Goal: Transaction & Acquisition: Purchase product/service

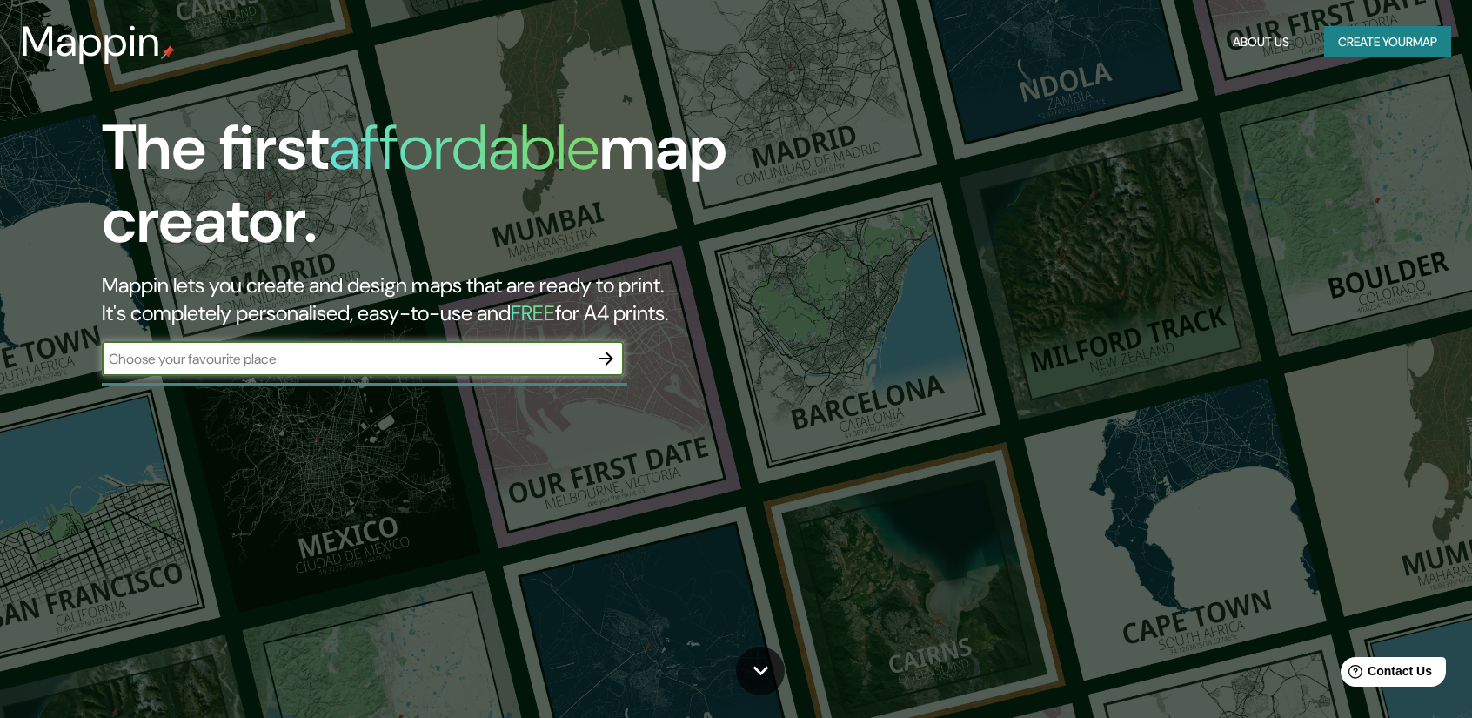
click at [480, 358] on input "text" at bounding box center [345, 359] width 487 height 20
type input "mar del plata"
click at [619, 355] on button "button" at bounding box center [606, 358] width 35 height 35
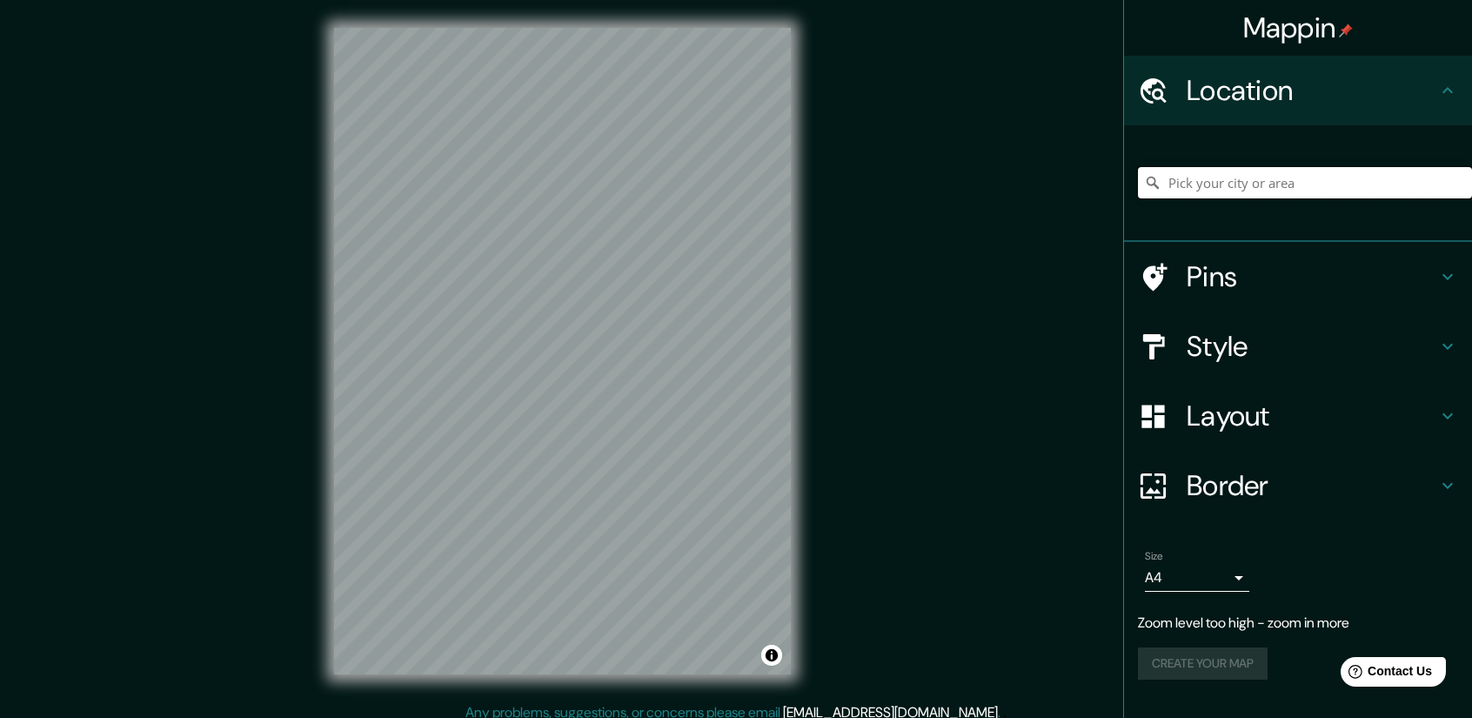
click at [1248, 176] on input "Pick your city or area" at bounding box center [1305, 182] width 334 height 31
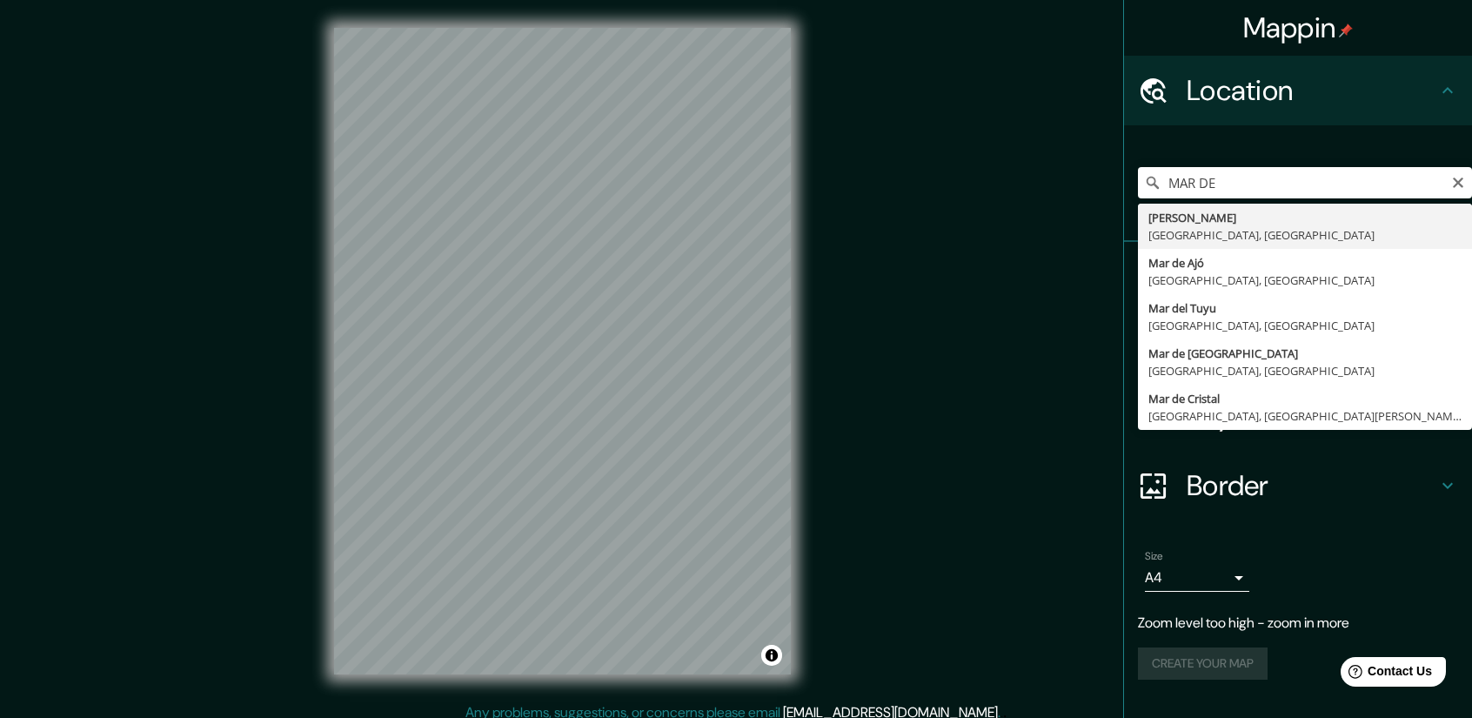
type input "[PERSON_NAME], [GEOGRAPHIC_DATA], [GEOGRAPHIC_DATA]"
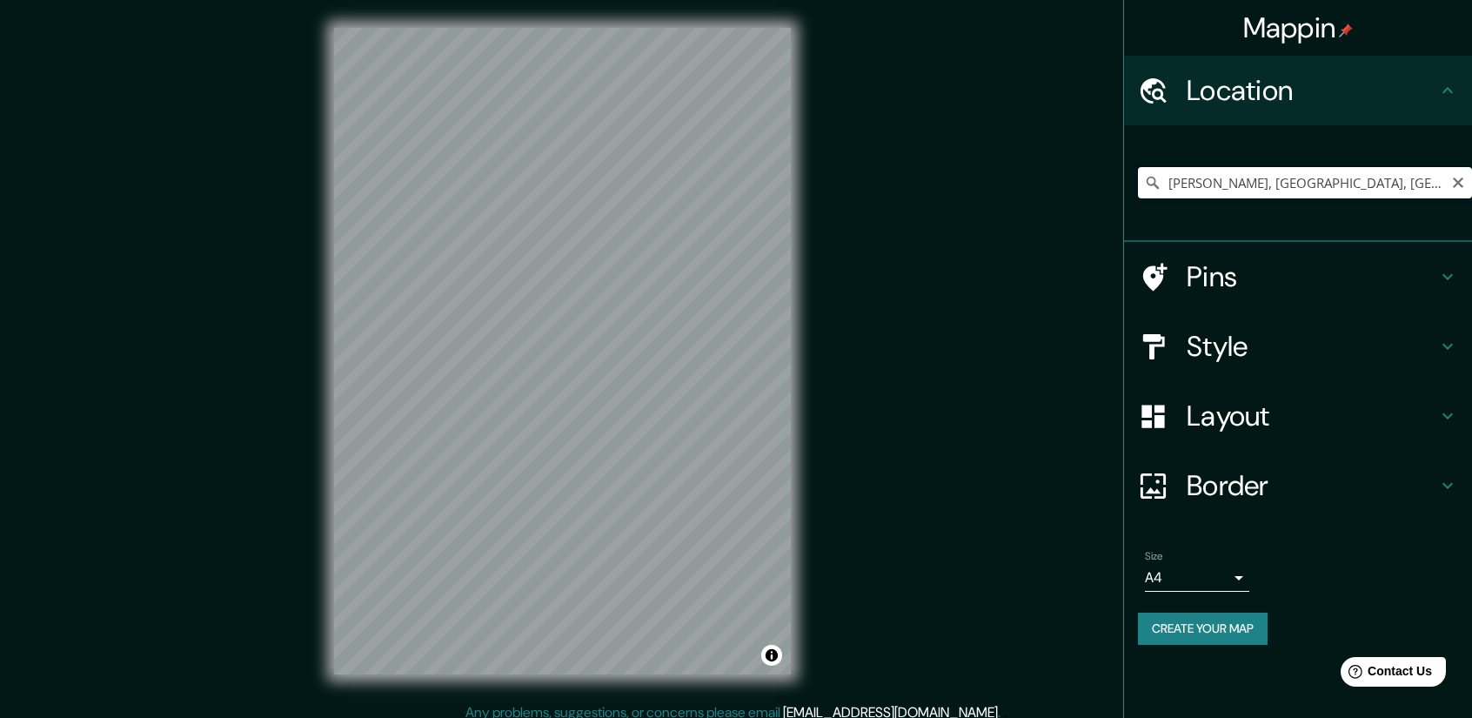
click at [1296, 197] on input "[PERSON_NAME], [GEOGRAPHIC_DATA], [GEOGRAPHIC_DATA]" at bounding box center [1305, 182] width 334 height 31
click at [1318, 184] on input "[PERSON_NAME], [GEOGRAPHIC_DATA], [GEOGRAPHIC_DATA]" at bounding box center [1305, 182] width 334 height 31
click at [1423, 184] on input "[PERSON_NAME], [GEOGRAPHIC_DATA], [GEOGRAPHIC_DATA]" at bounding box center [1305, 182] width 334 height 31
click at [825, 629] on div "Mappin Location [PERSON_NAME], [GEOGRAPHIC_DATA], [GEOGRAPHIC_DATA] Pins Style …" at bounding box center [736, 365] width 1472 height 730
click at [969, 404] on div "Mappin Location [PERSON_NAME], [GEOGRAPHIC_DATA], [GEOGRAPHIC_DATA] Pins Style …" at bounding box center [736, 365] width 1472 height 730
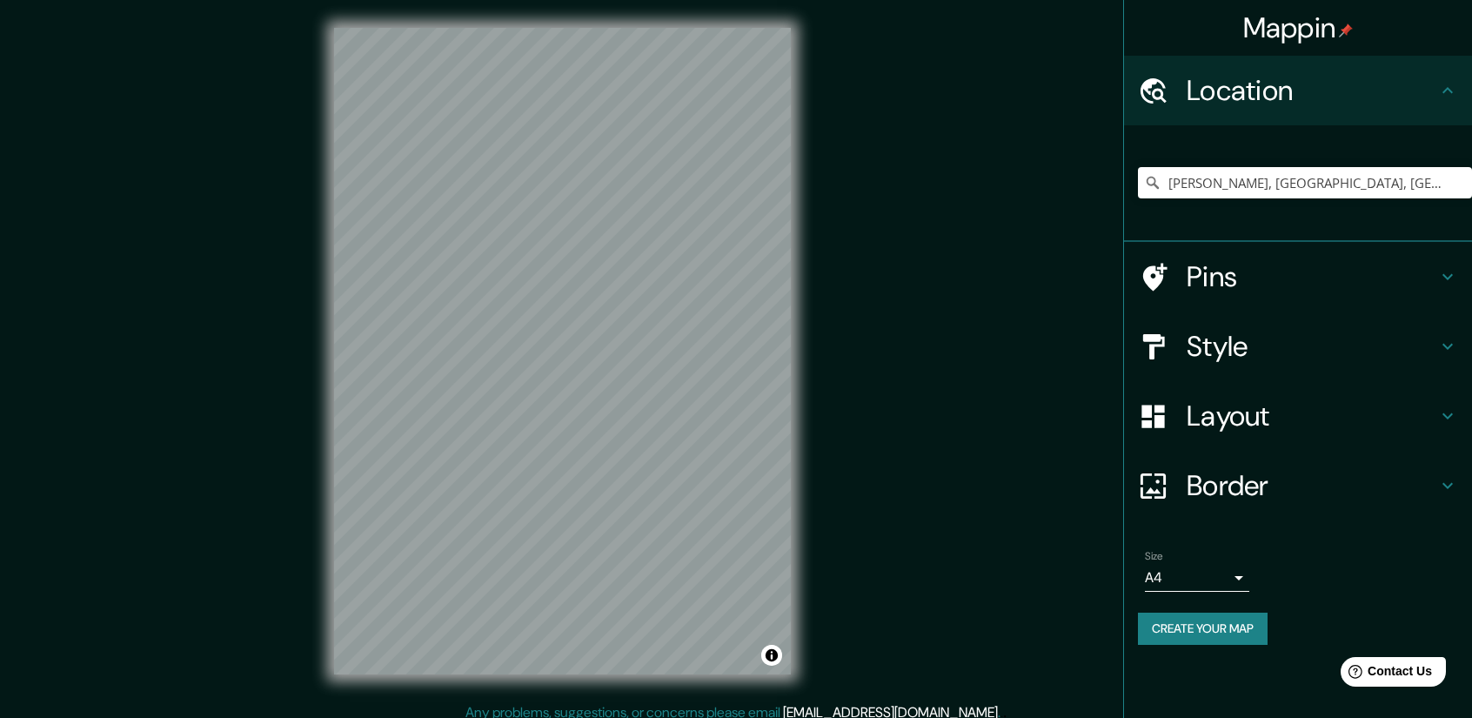
click at [1218, 283] on h4 "Pins" at bounding box center [1311, 276] width 251 height 35
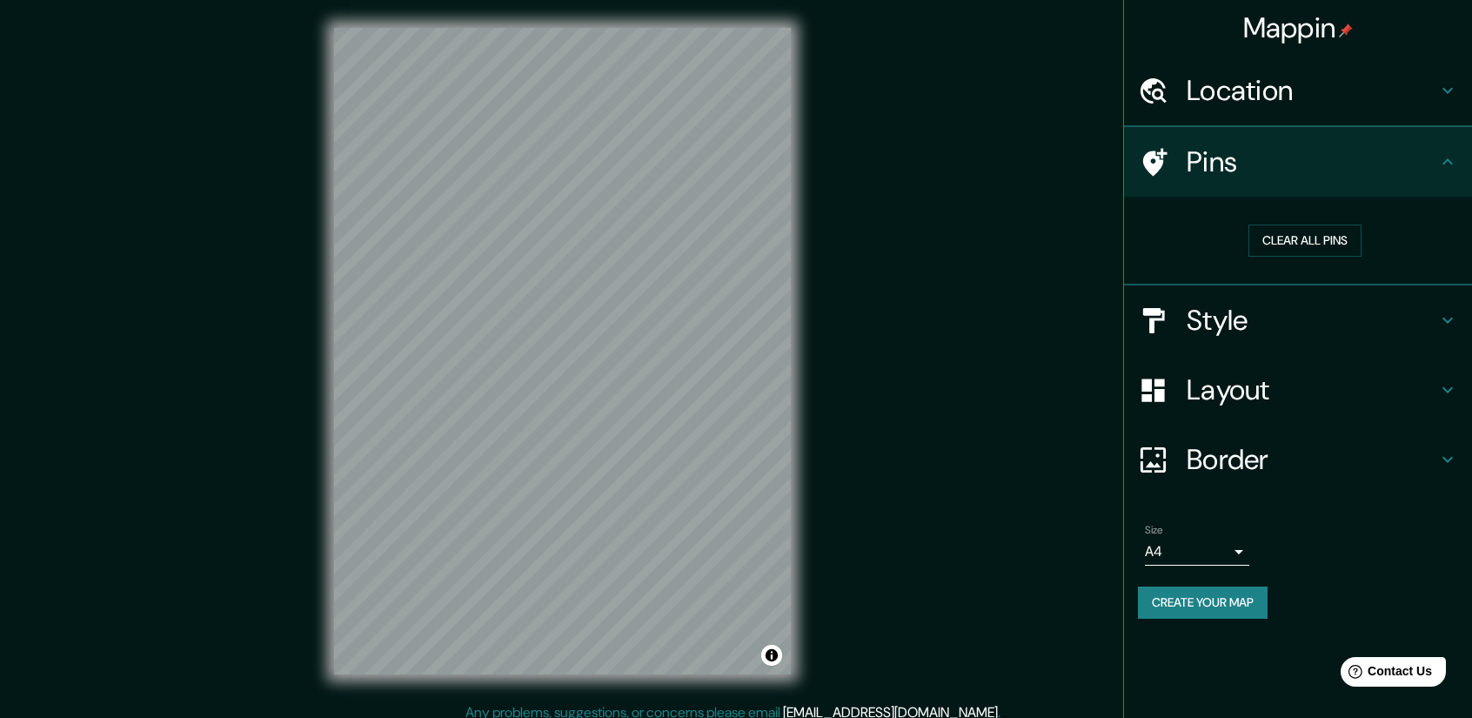
click at [1283, 328] on h4 "Style" at bounding box center [1311, 320] width 251 height 35
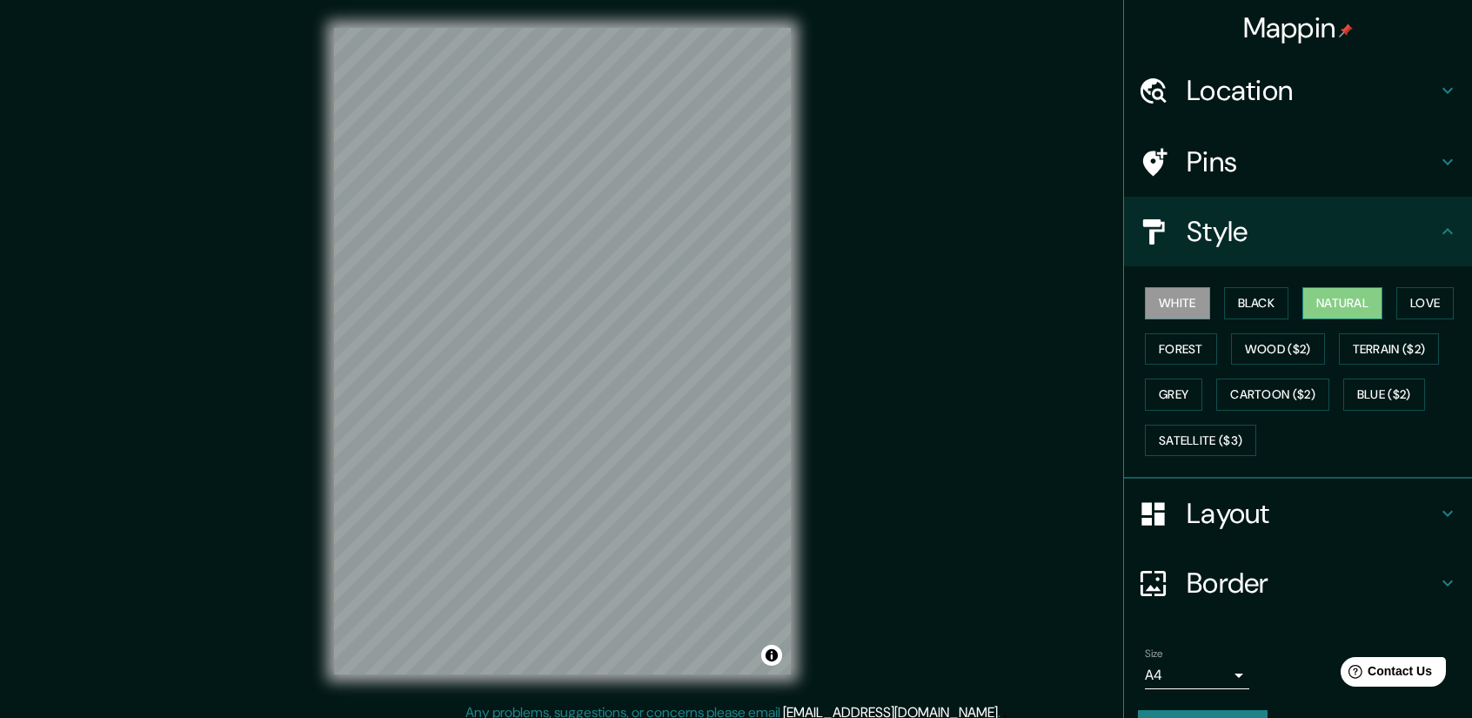
click at [1313, 310] on button "Natural" at bounding box center [1342, 303] width 80 height 32
click at [1374, 342] on button "Terrain ($2)" at bounding box center [1389, 349] width 101 height 32
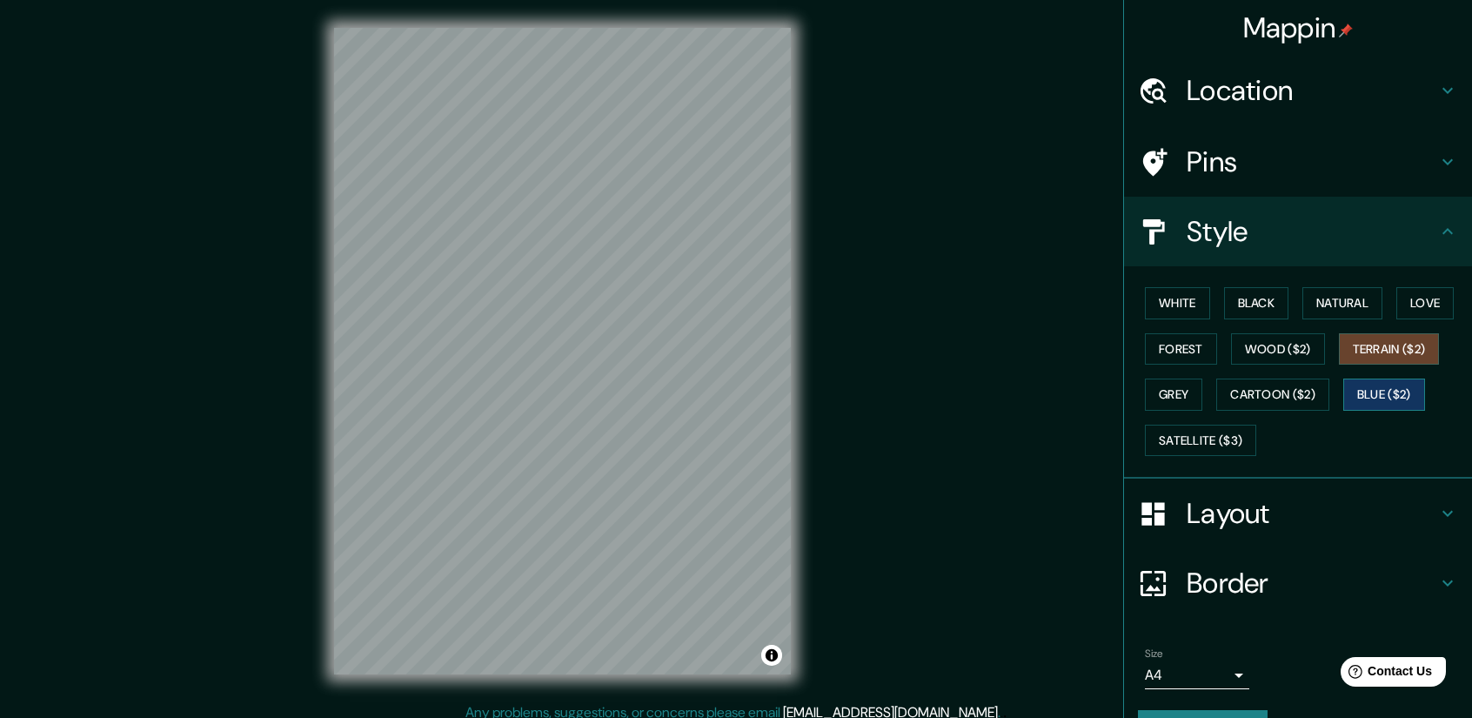
click at [1380, 385] on button "Blue ($2)" at bounding box center [1384, 394] width 82 height 32
click at [1315, 389] on button "Cartoon ($2)" at bounding box center [1272, 394] width 113 height 32
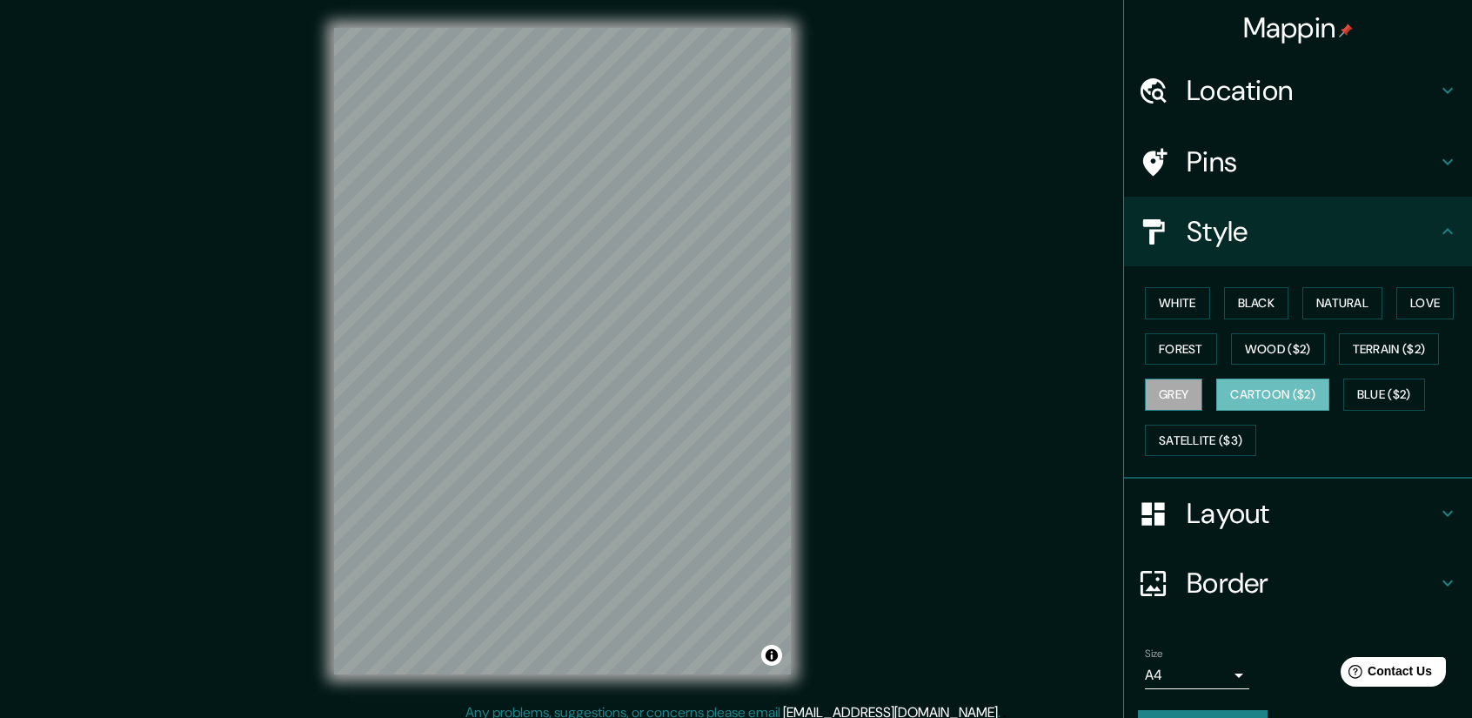
click at [1178, 385] on button "Grey" at bounding box center [1173, 394] width 57 height 32
click at [1186, 439] on button "Satellite ($3)" at bounding box center [1200, 440] width 111 height 32
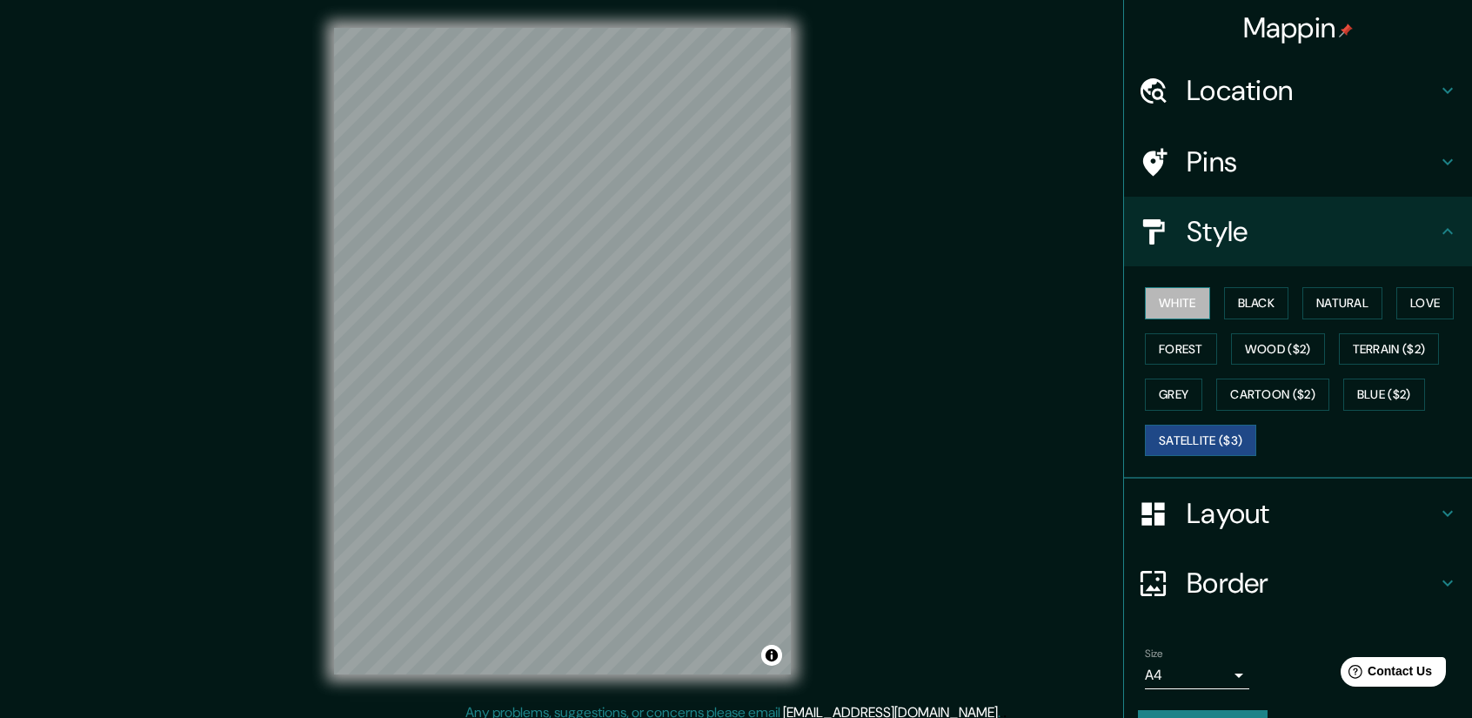
click at [1172, 305] on button "White" at bounding box center [1177, 303] width 65 height 32
click at [1342, 67] on div "Location" at bounding box center [1298, 91] width 348 height 70
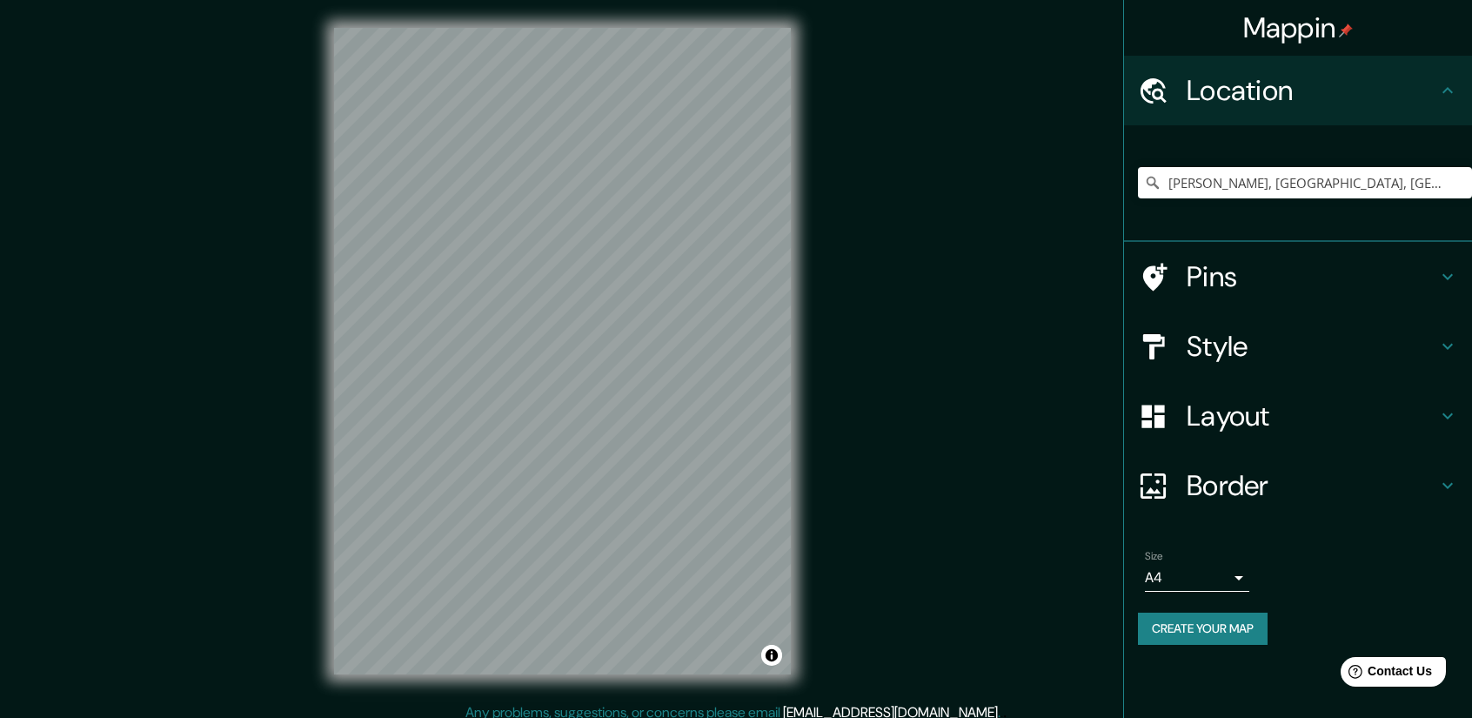
click at [1193, 310] on div "Pins" at bounding box center [1298, 277] width 348 height 70
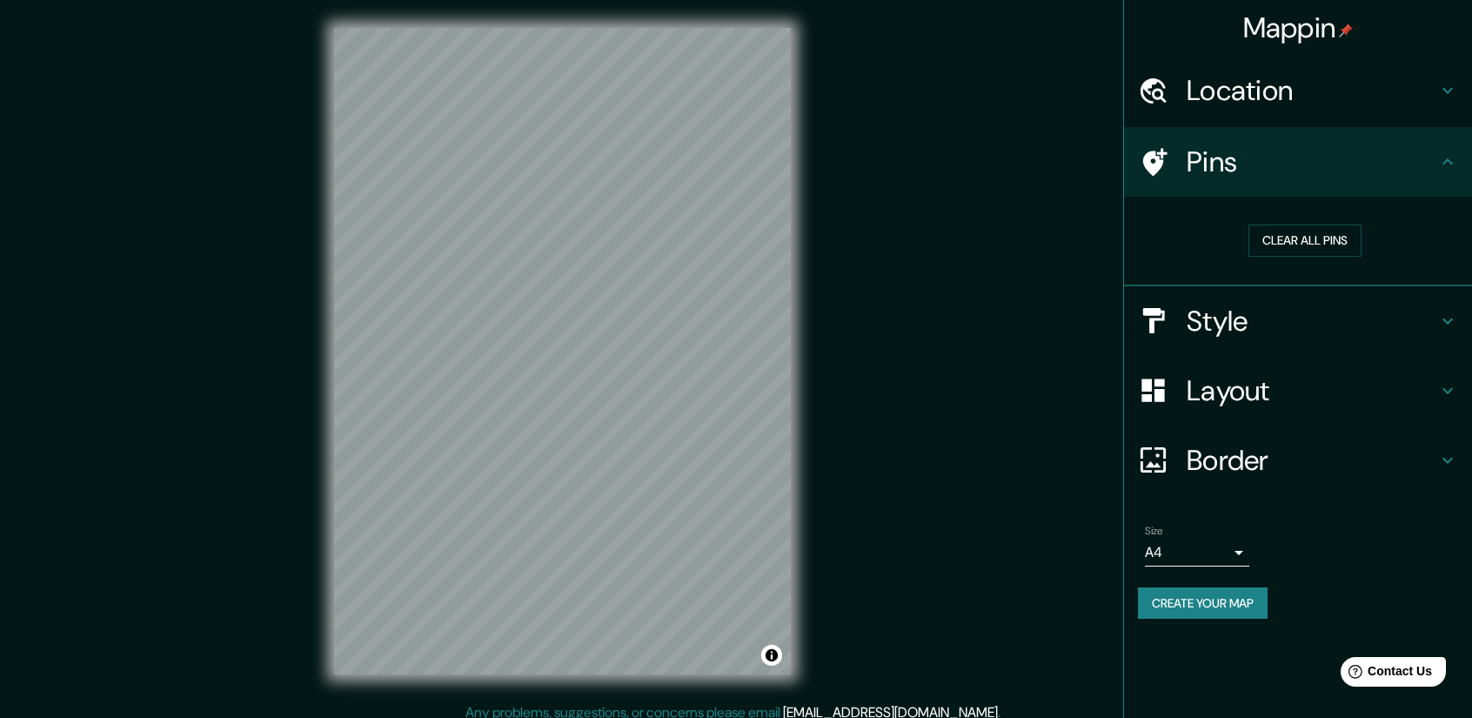
click at [1278, 84] on h4 "Location" at bounding box center [1311, 90] width 251 height 35
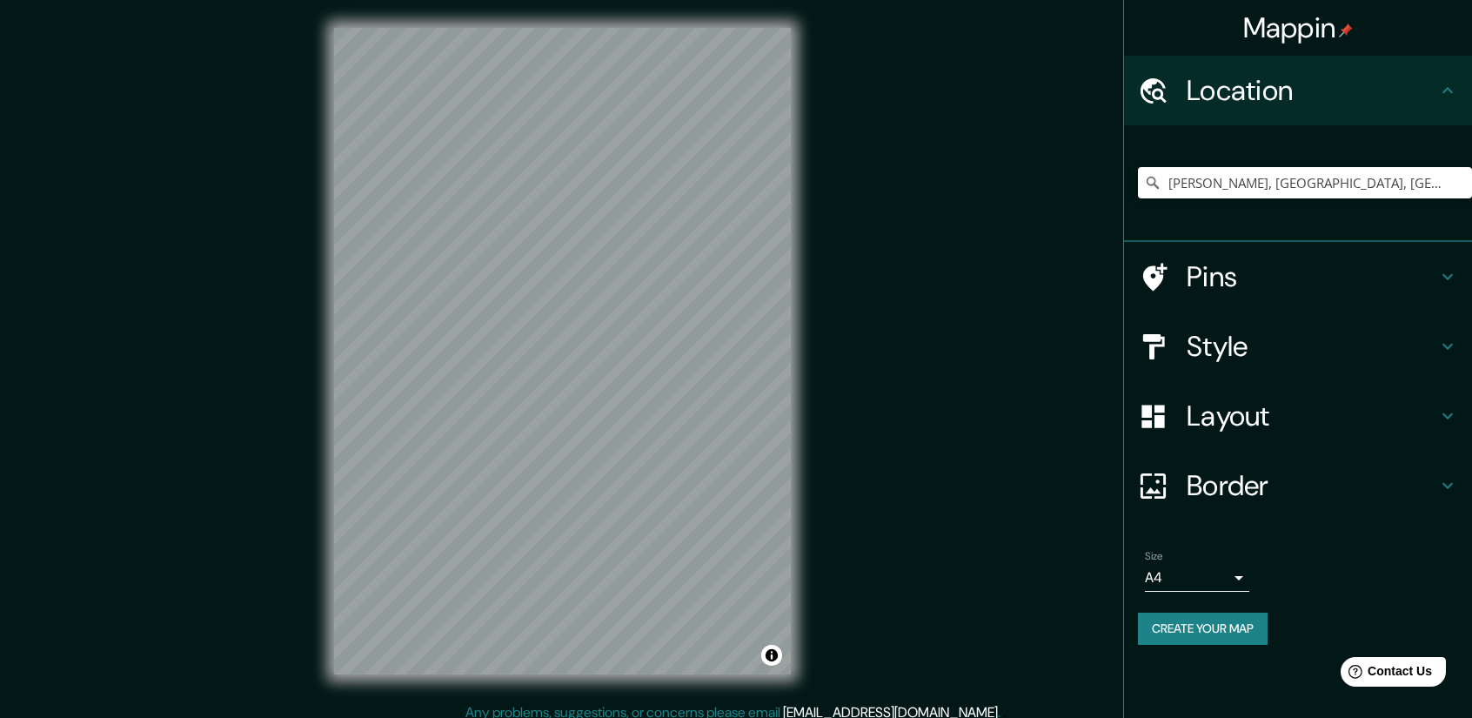
click at [1214, 277] on h4 "Pins" at bounding box center [1311, 276] width 251 height 35
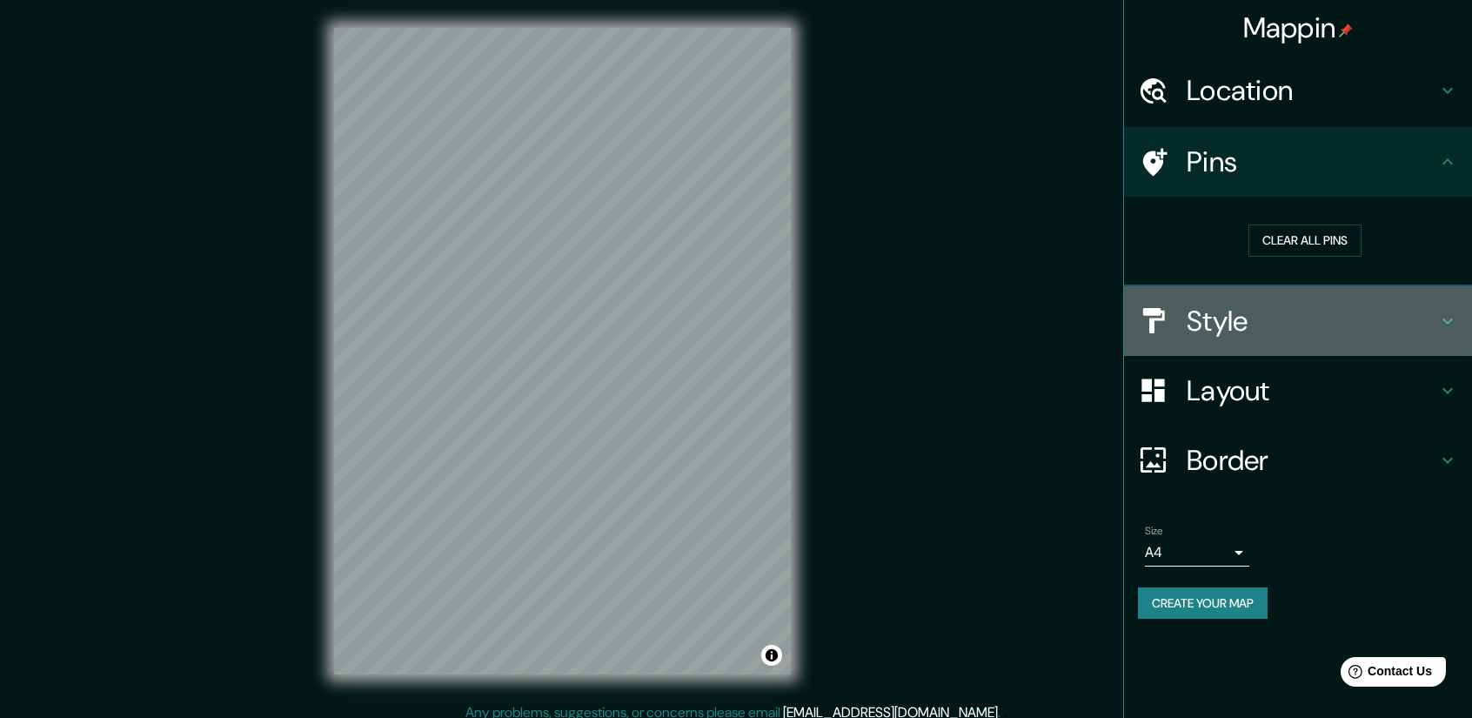
click at [1246, 335] on h4 "Style" at bounding box center [1311, 321] width 251 height 35
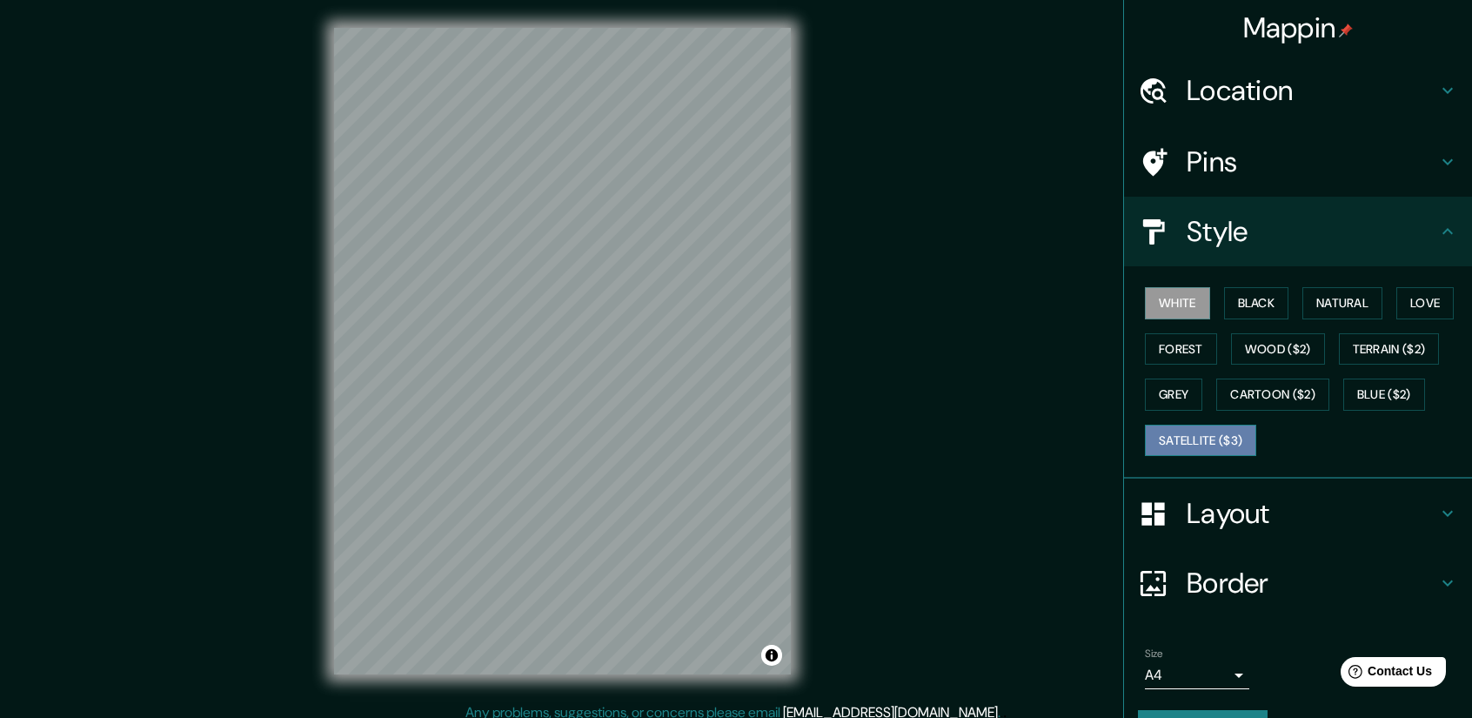
click at [1210, 438] on button "Satellite ($3)" at bounding box center [1200, 440] width 111 height 32
click at [1296, 99] on h4 "Location" at bounding box center [1311, 90] width 251 height 35
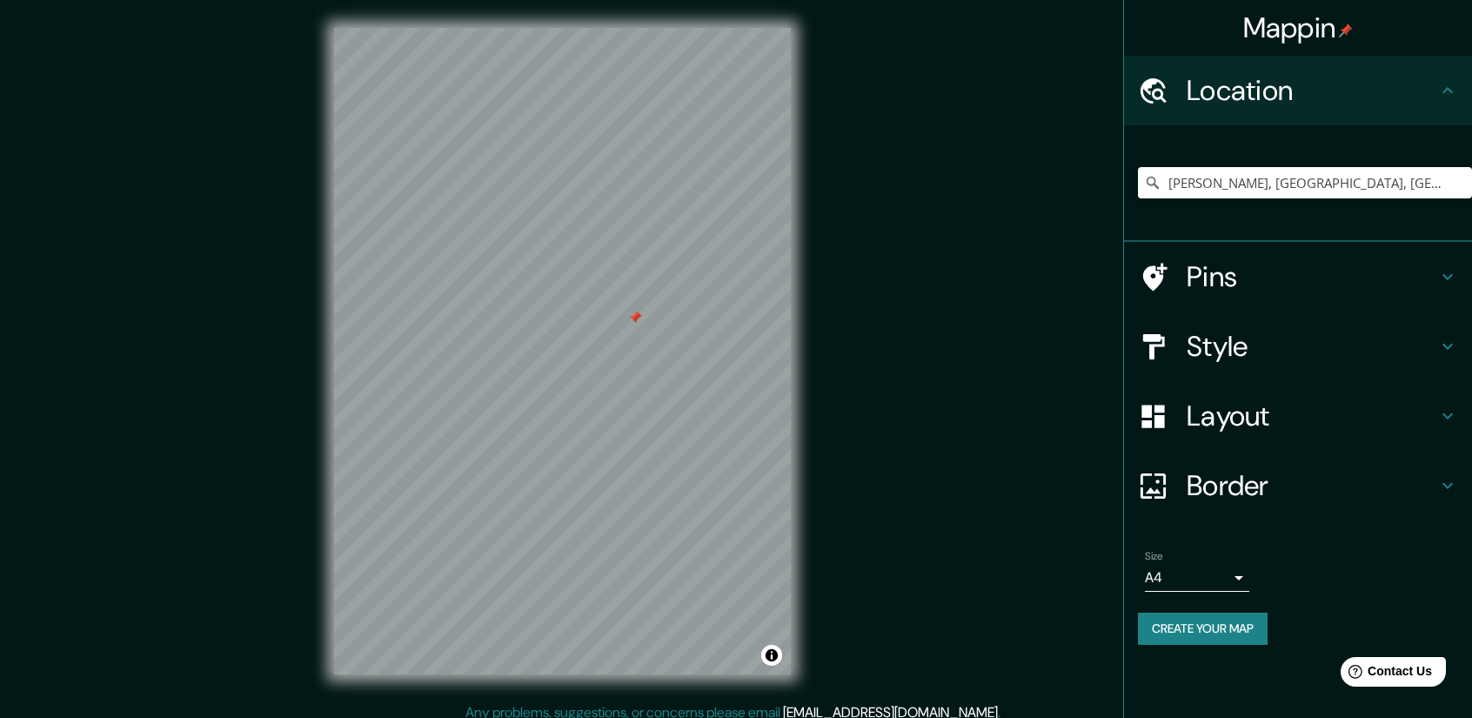
click at [1253, 275] on h4 "Pins" at bounding box center [1311, 276] width 251 height 35
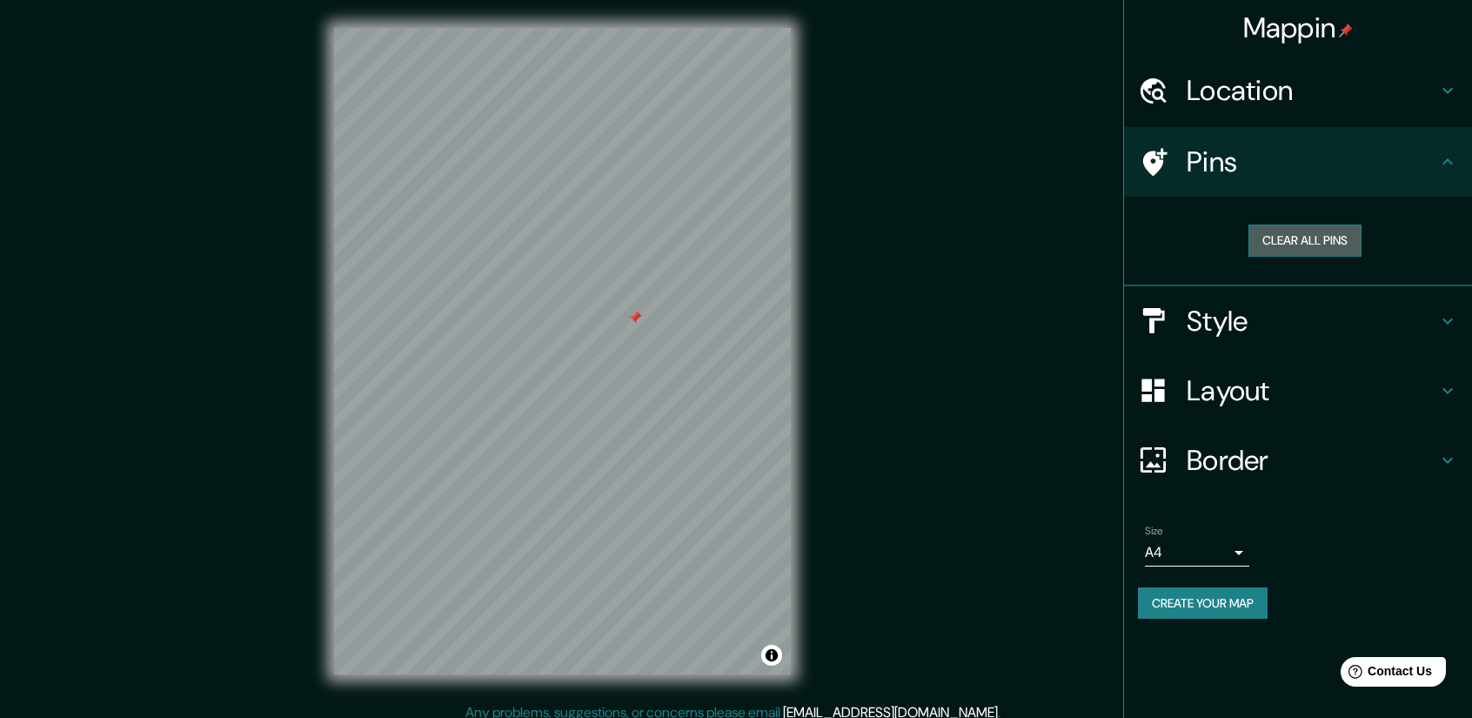
click at [1290, 239] on button "Clear all pins" at bounding box center [1304, 240] width 113 height 32
click at [1342, 244] on button "Clear all pins" at bounding box center [1304, 240] width 113 height 32
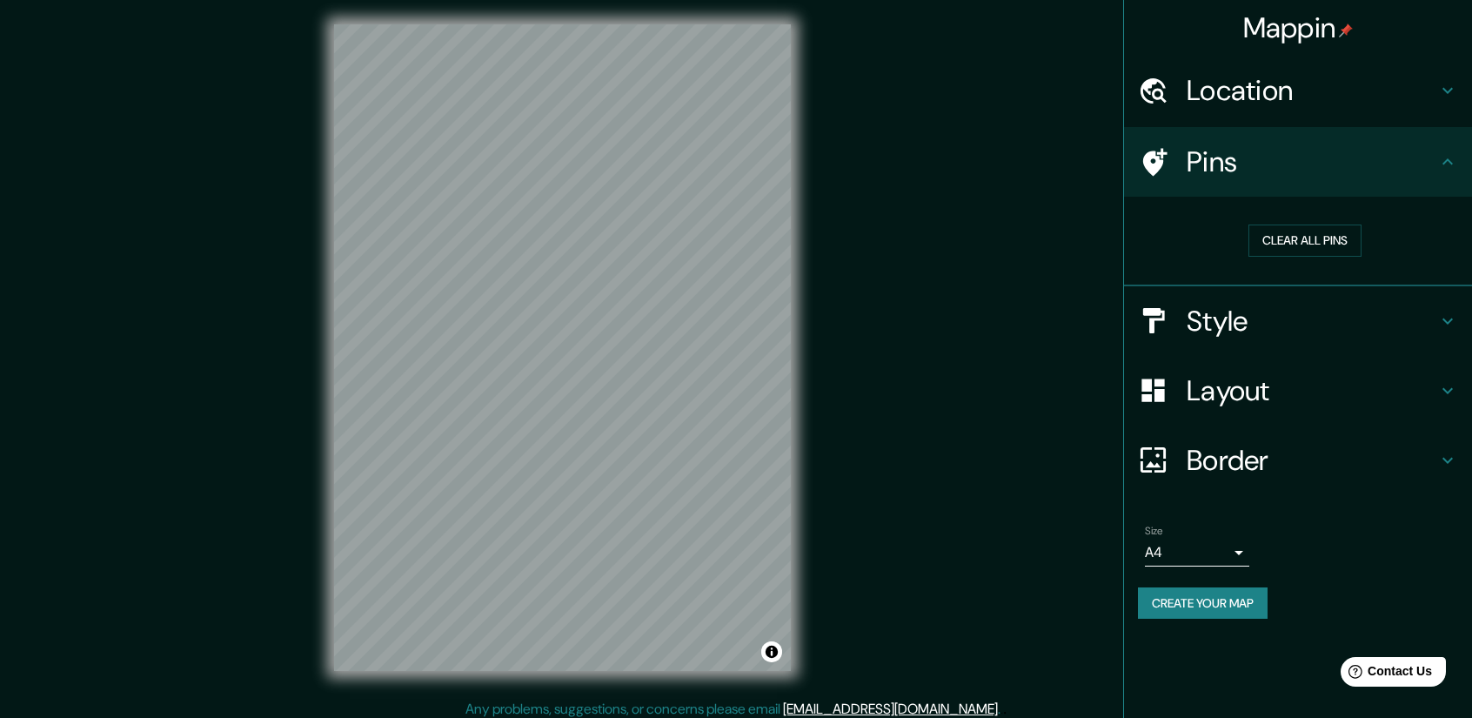
scroll to position [11, 0]
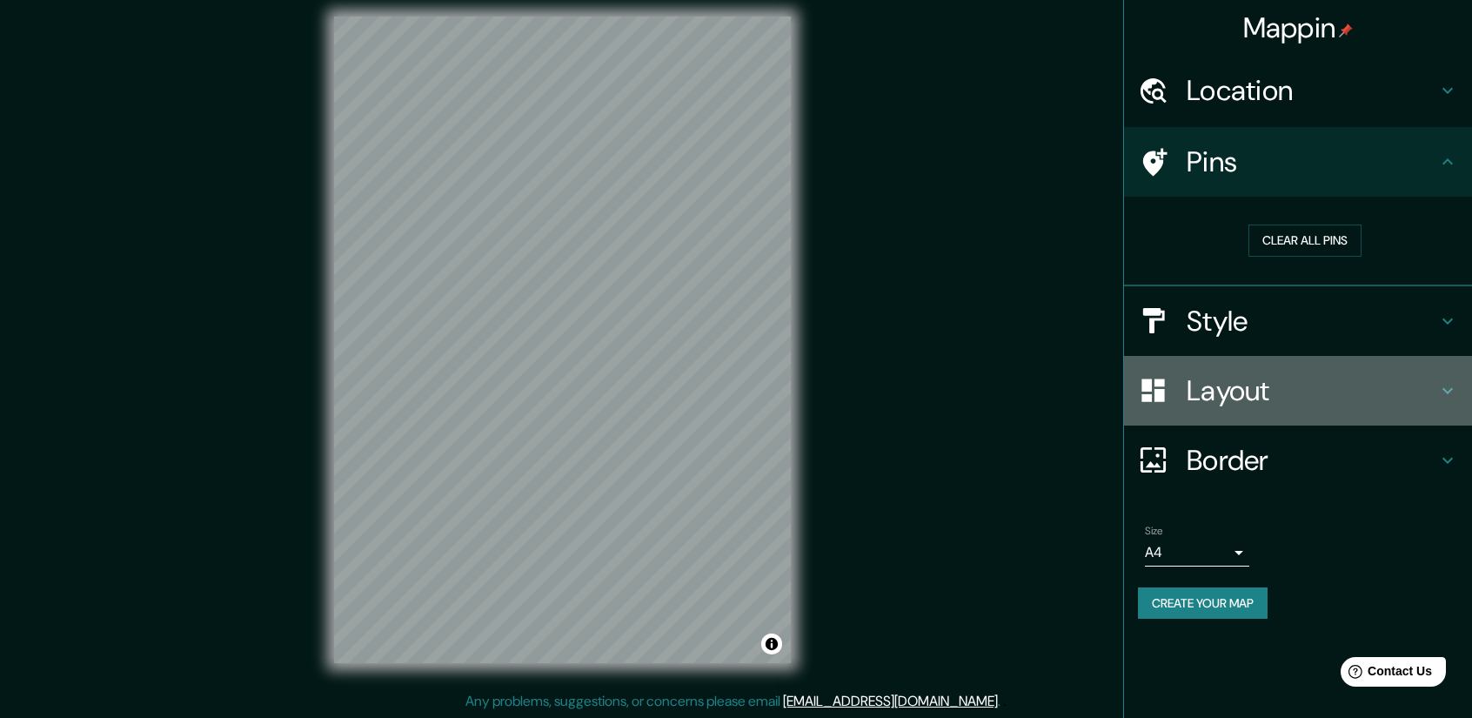
click at [1265, 404] on h4 "Layout" at bounding box center [1311, 390] width 251 height 35
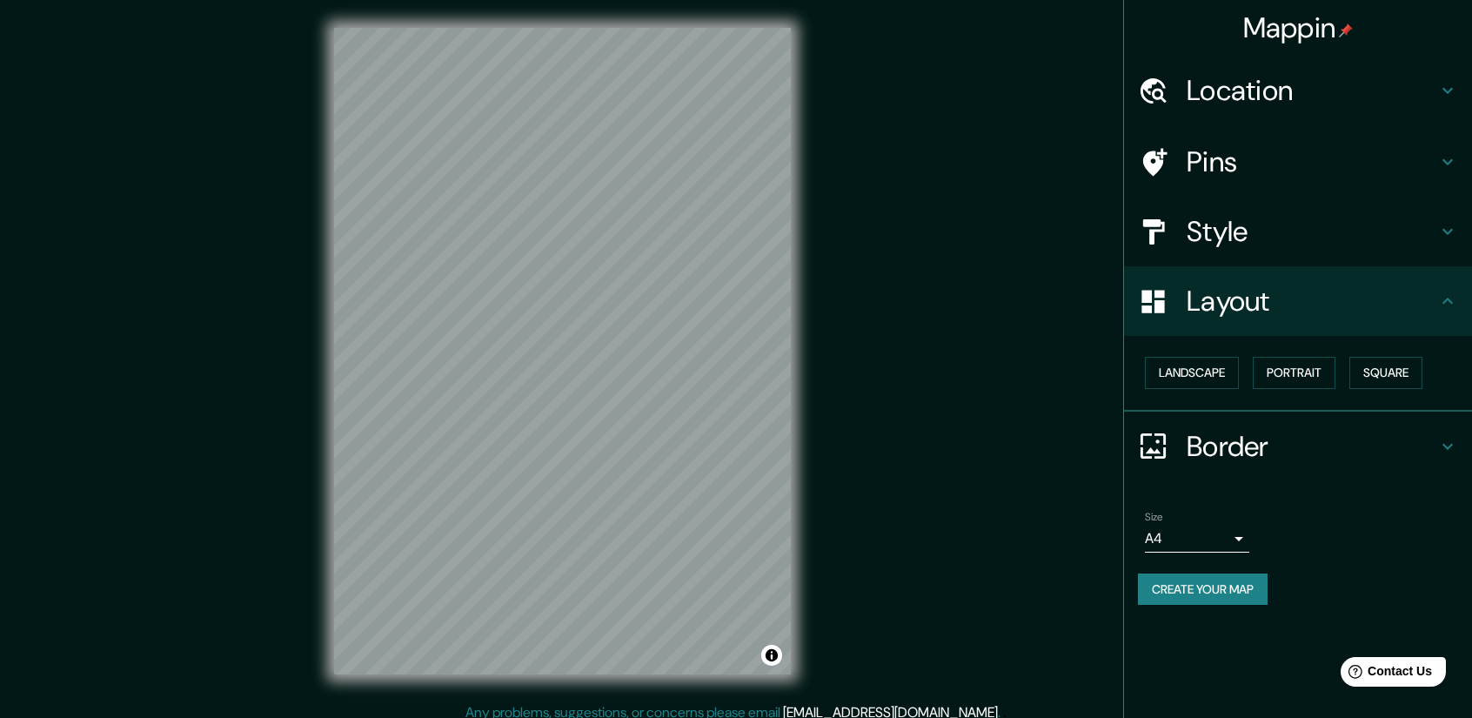
scroll to position [0, 0]
click at [1376, 85] on h4 "Location" at bounding box center [1311, 90] width 251 height 35
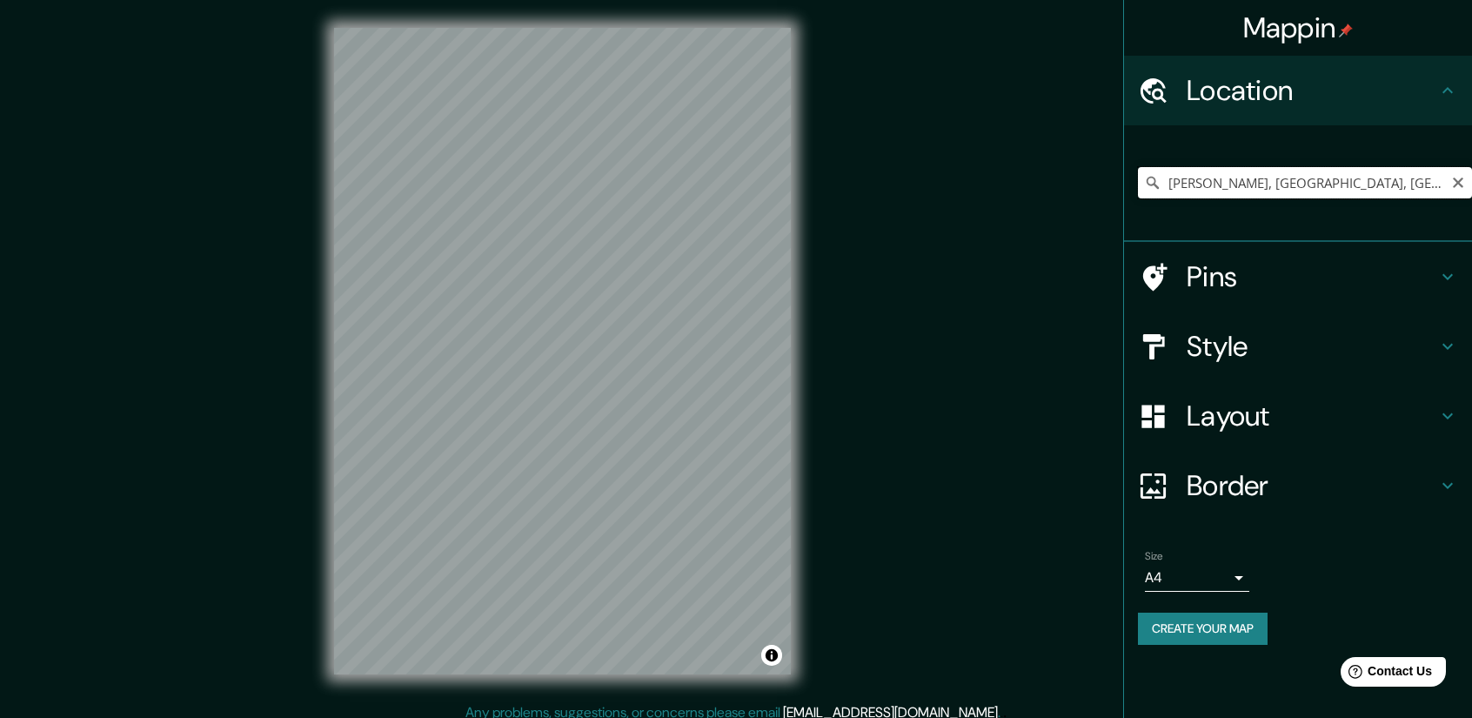
click at [1353, 185] on input "[PERSON_NAME], [GEOGRAPHIC_DATA], [GEOGRAPHIC_DATA]" at bounding box center [1305, 182] width 334 height 31
click at [1459, 186] on icon "Clear" at bounding box center [1458, 183] width 14 height 14
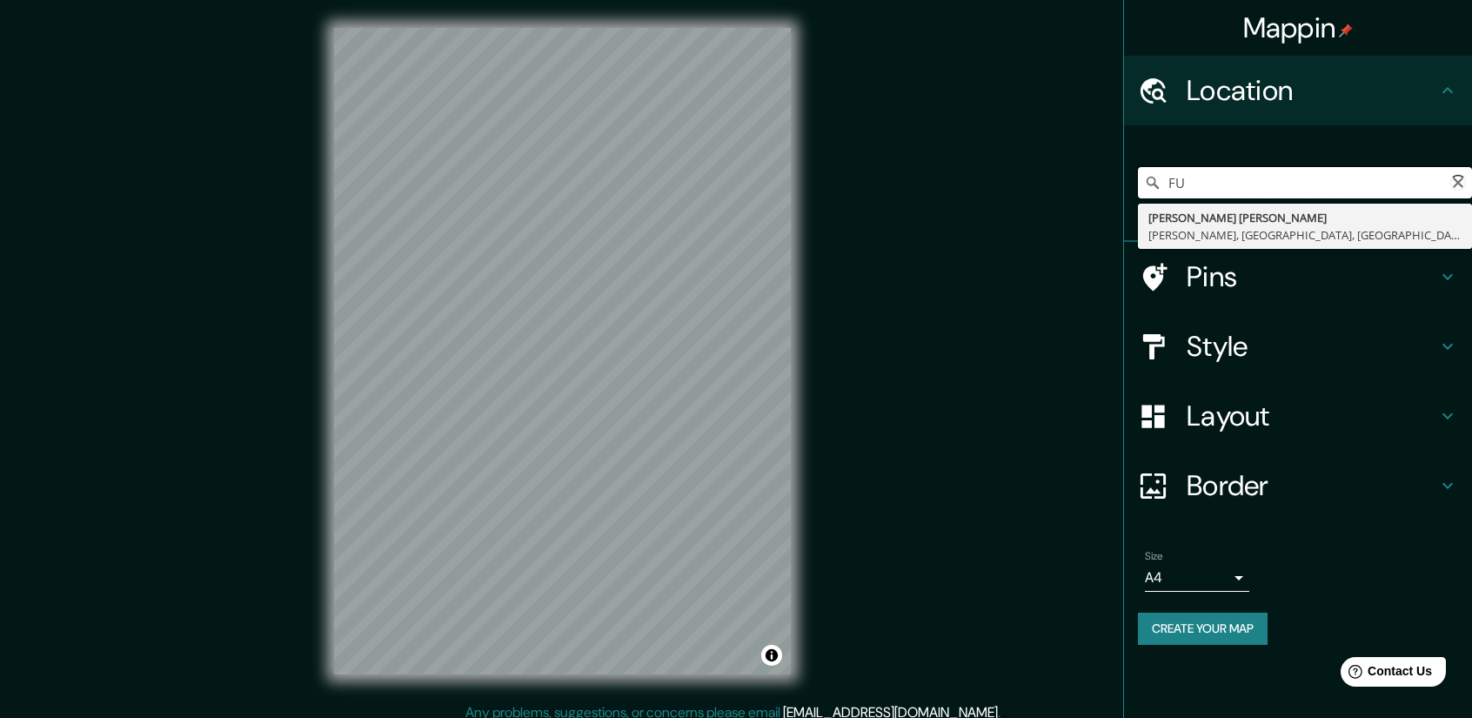
type input "F"
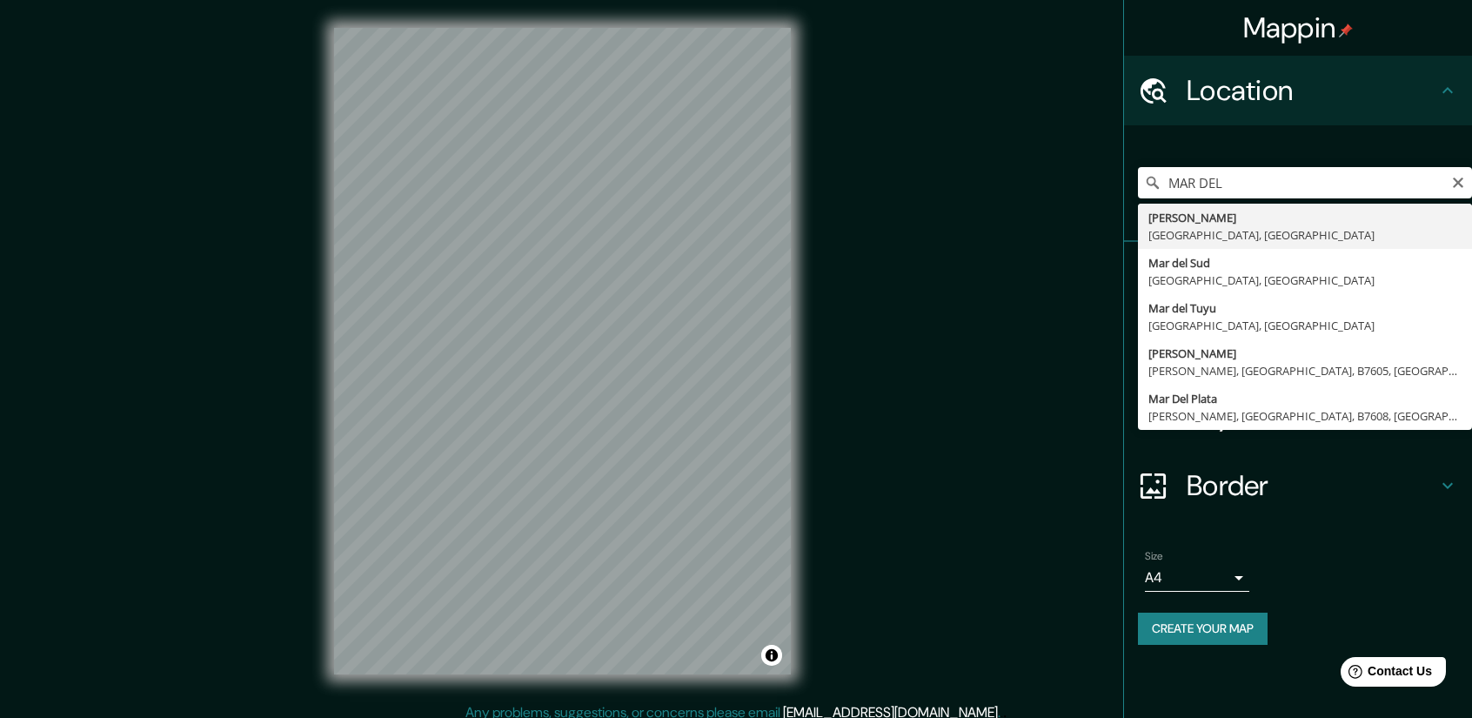
type input "[PERSON_NAME], [GEOGRAPHIC_DATA], [GEOGRAPHIC_DATA]"
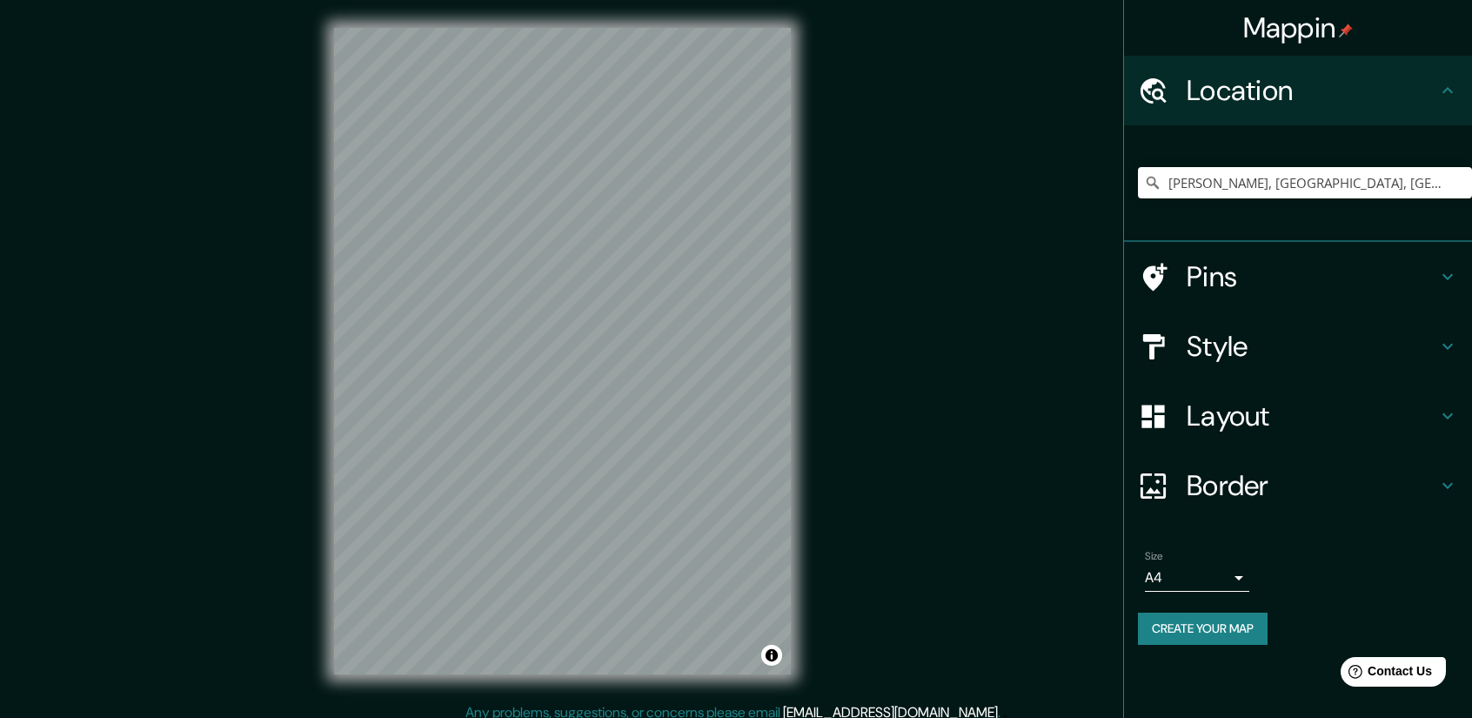
click at [1285, 333] on h4 "Style" at bounding box center [1311, 346] width 251 height 35
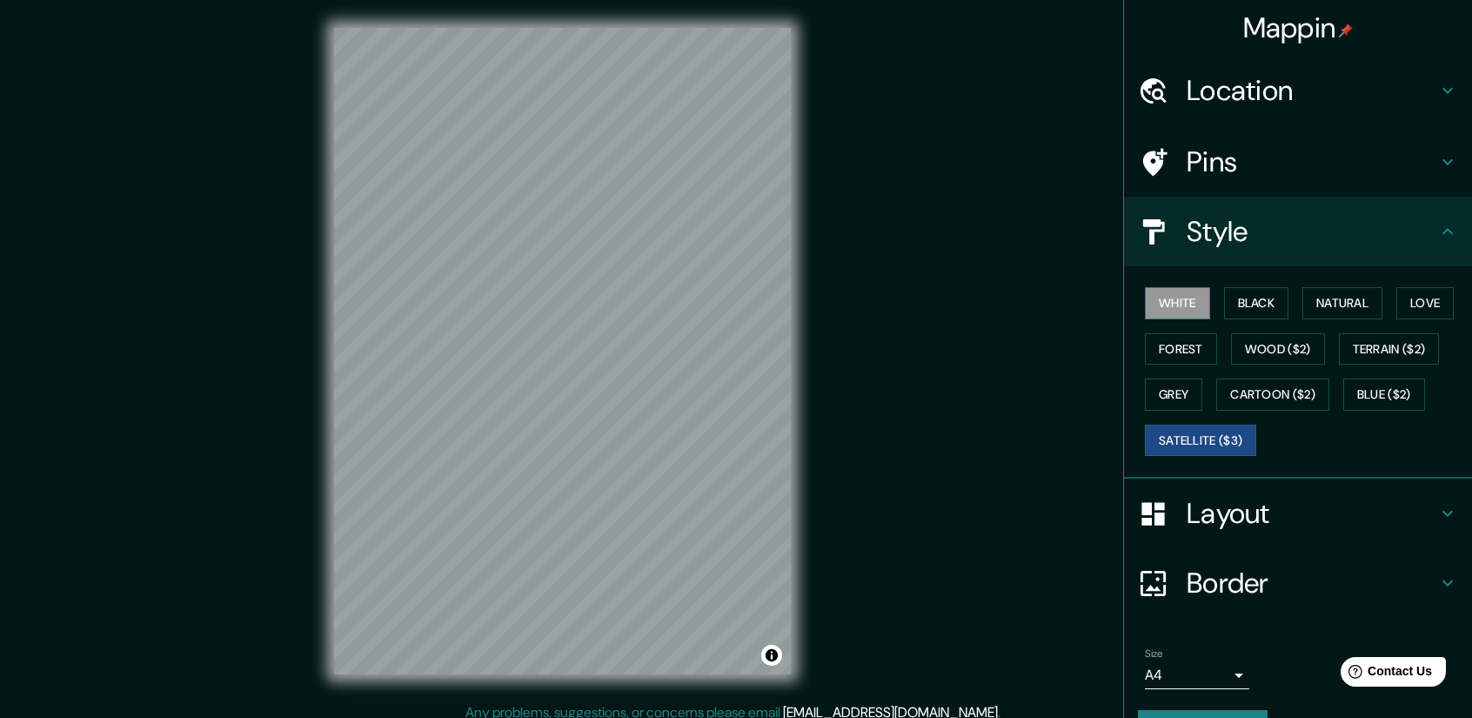
click at [1166, 300] on button "White" at bounding box center [1177, 303] width 65 height 32
click at [1260, 304] on button "Black" at bounding box center [1256, 303] width 65 height 32
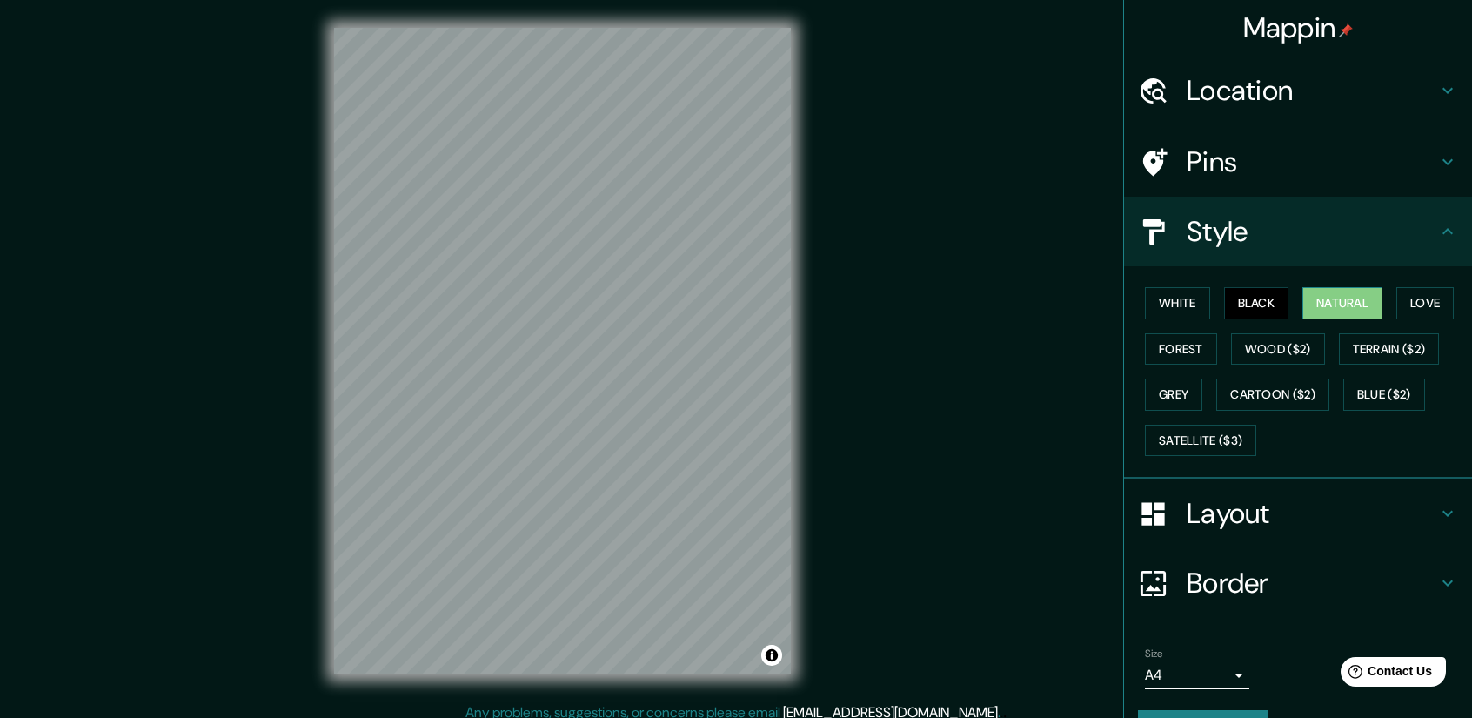
click at [1340, 302] on button "Natural" at bounding box center [1342, 303] width 80 height 32
click at [1406, 304] on button "Love" at bounding box center [1424, 303] width 57 height 32
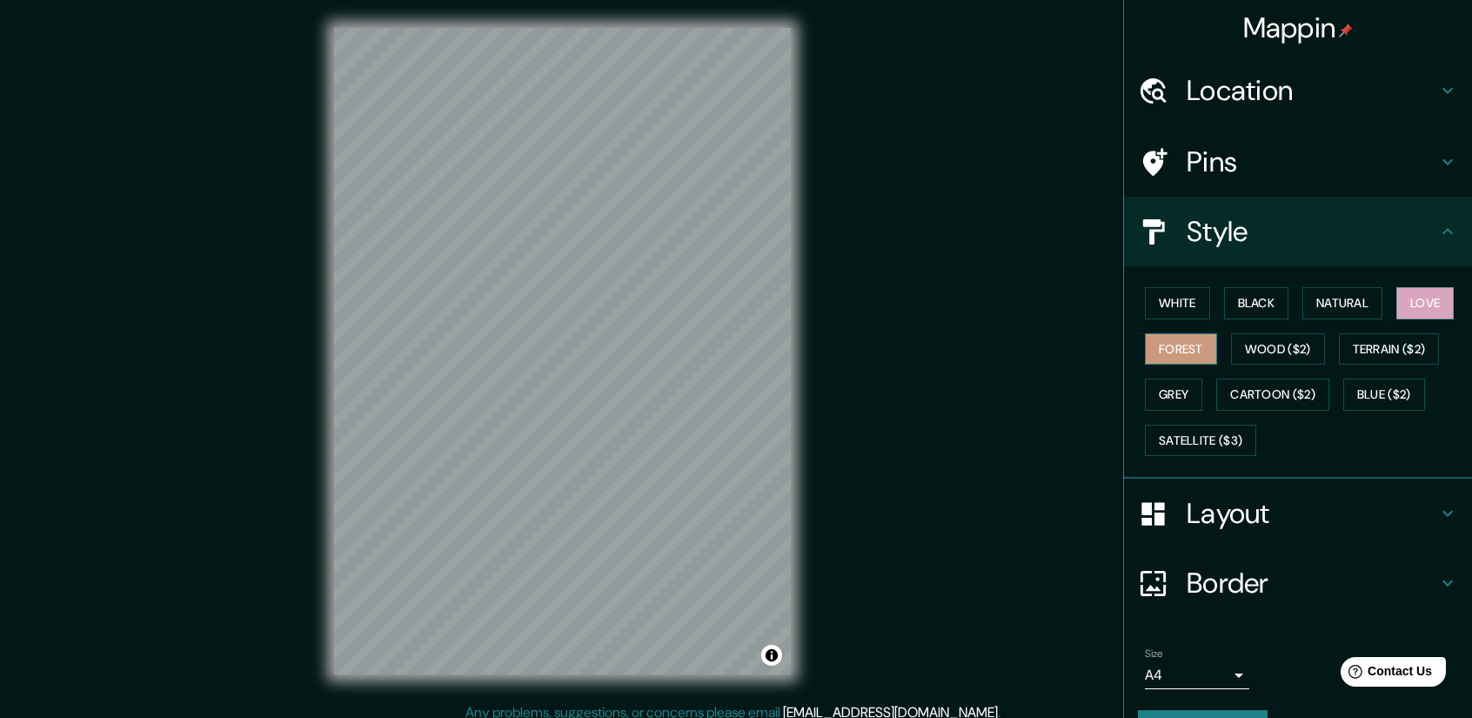
click at [1191, 348] on button "Forest" at bounding box center [1181, 349] width 72 height 32
click at [1246, 349] on button "Wood ($2)" at bounding box center [1278, 349] width 94 height 32
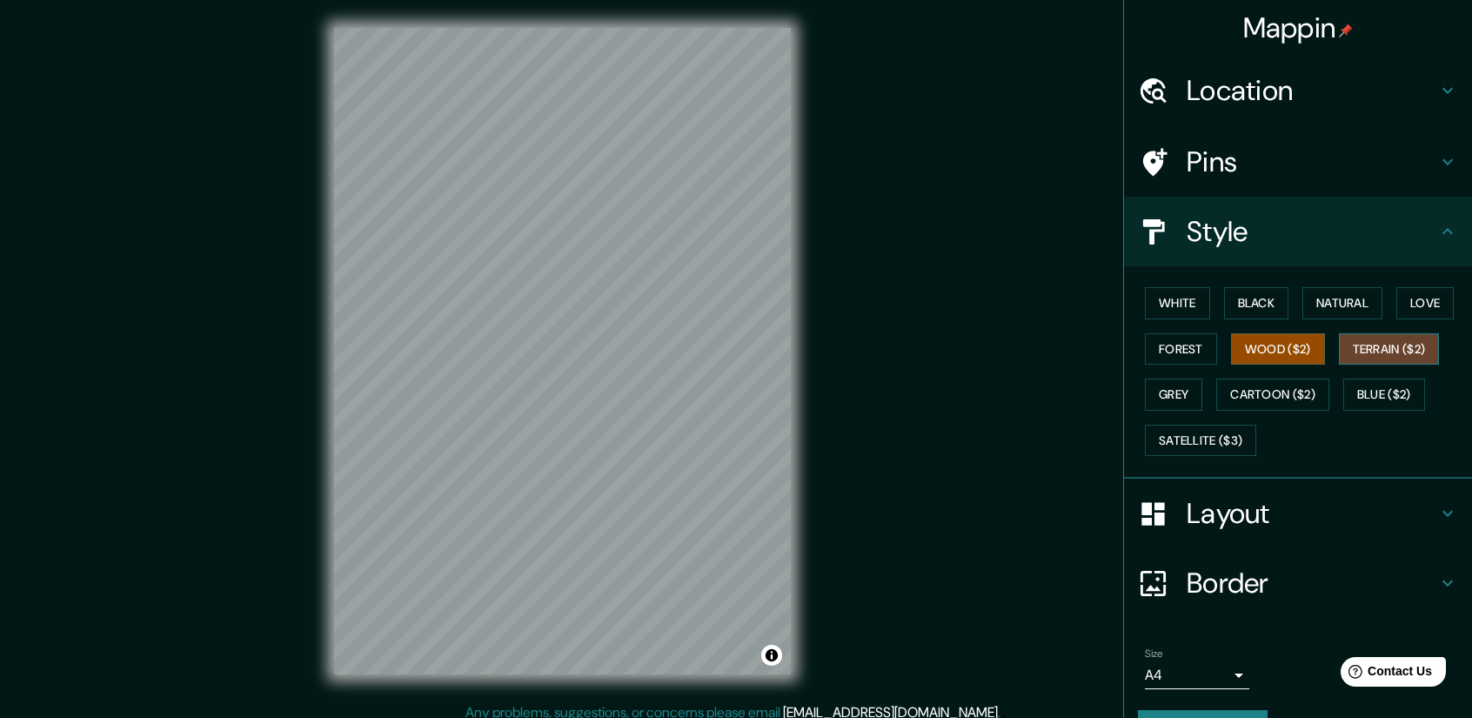
click at [1376, 342] on button "Terrain ($2)" at bounding box center [1389, 349] width 101 height 32
click at [1166, 396] on button "Grey" at bounding box center [1173, 394] width 57 height 32
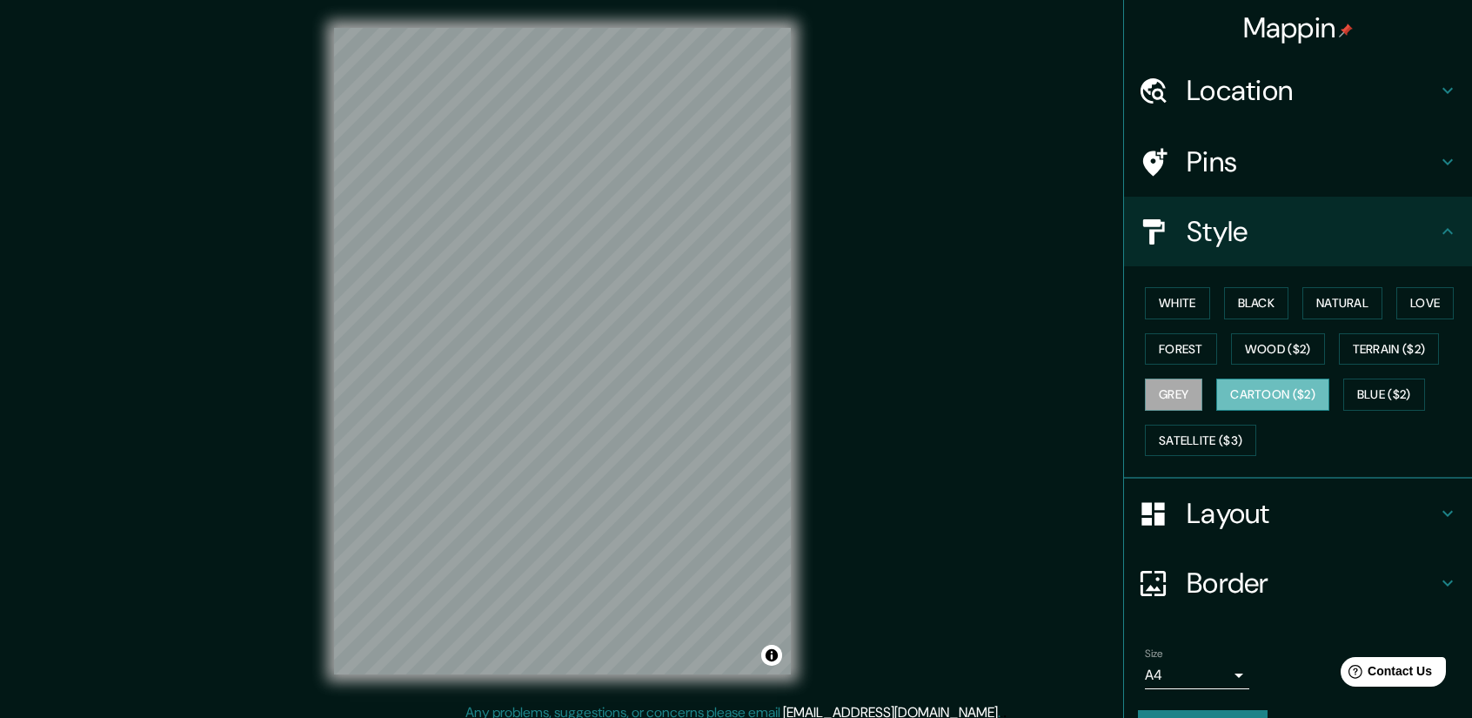
click at [1307, 387] on button "Cartoon ($2)" at bounding box center [1272, 394] width 113 height 32
click at [1372, 391] on button "Blue ($2)" at bounding box center [1384, 394] width 82 height 32
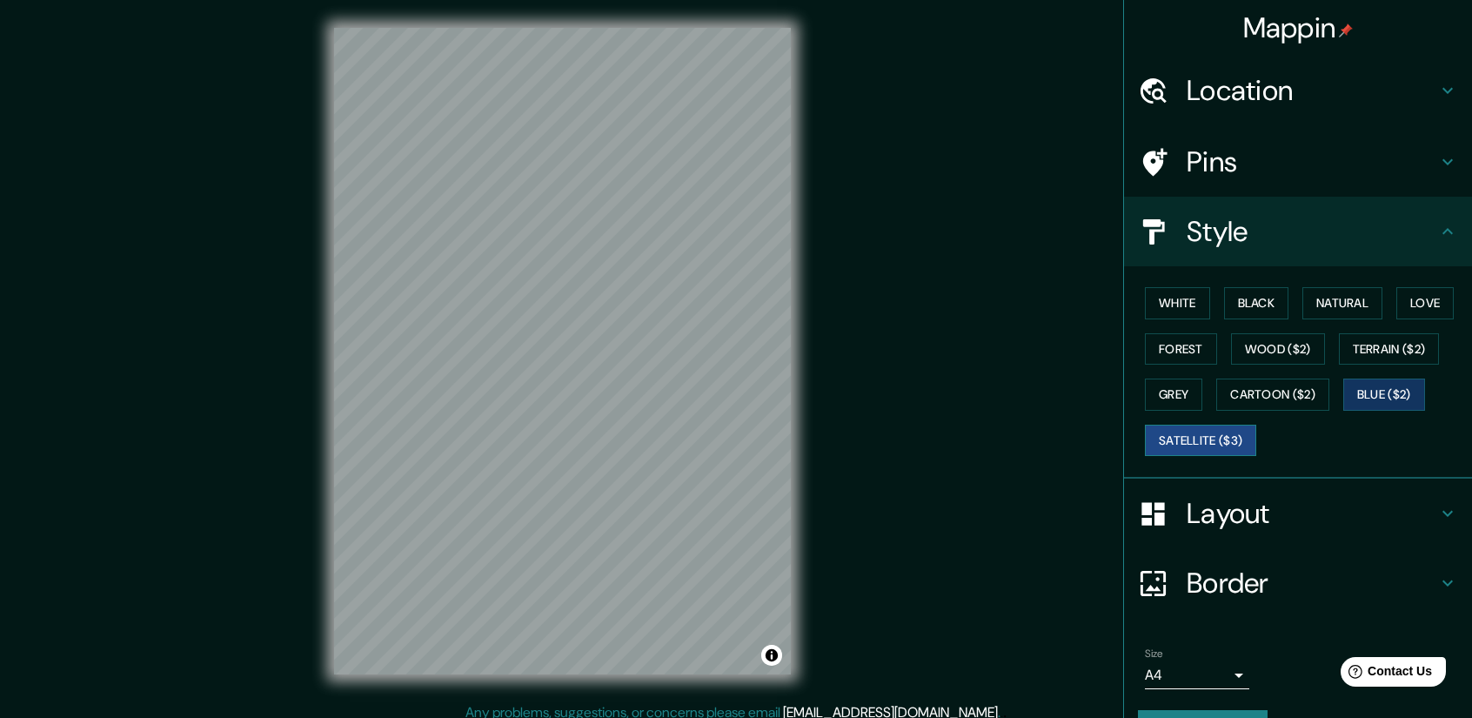
click at [1212, 427] on button "Satellite ($3)" at bounding box center [1200, 440] width 111 height 32
click at [1380, 389] on button "Blue ($2)" at bounding box center [1384, 394] width 82 height 32
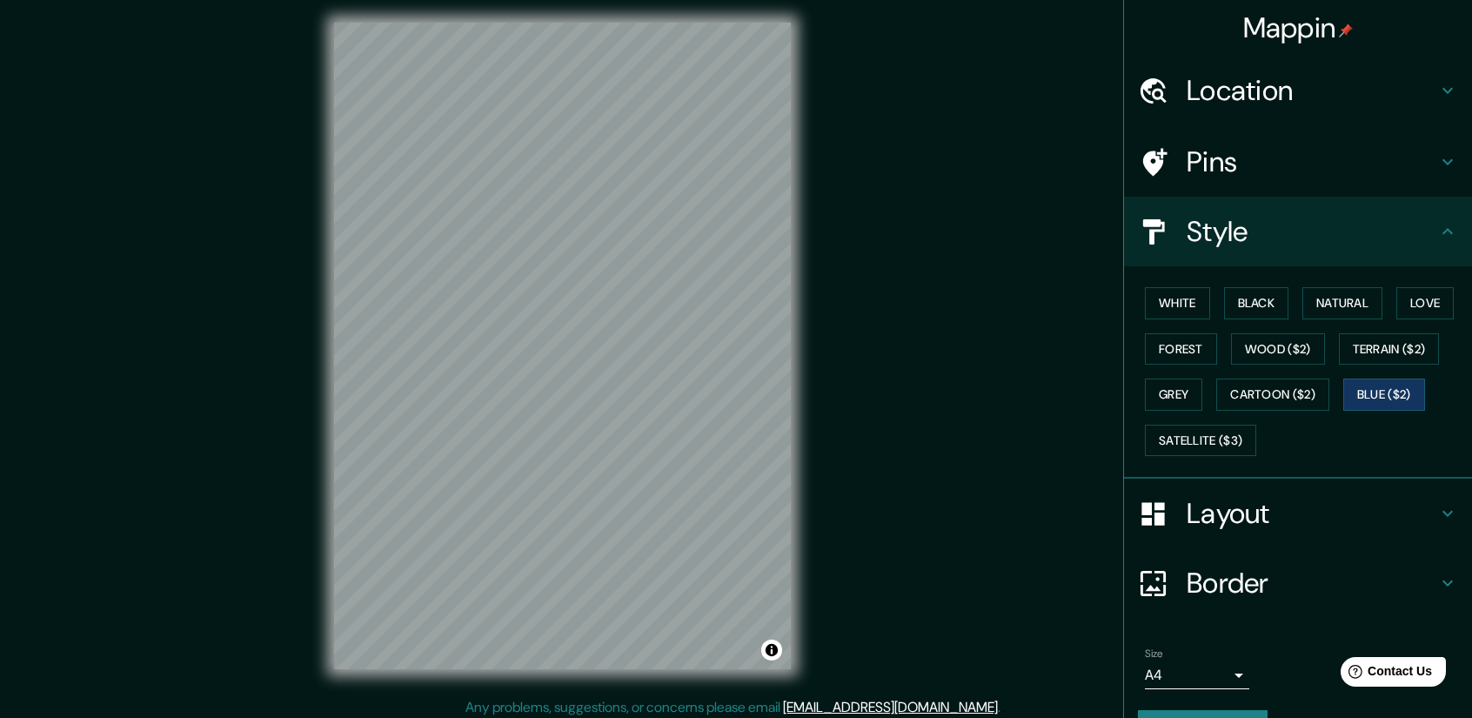
scroll to position [11, 0]
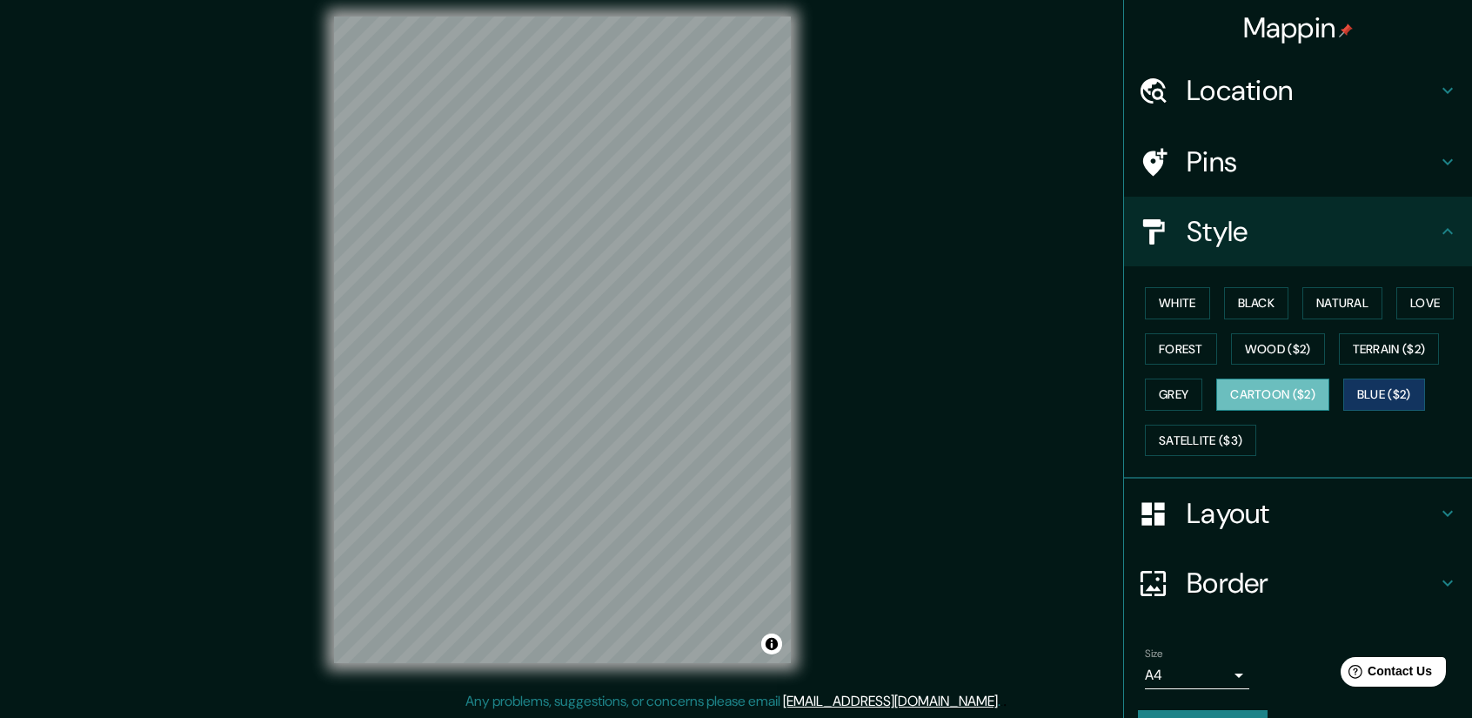
drag, startPoint x: 1268, startPoint y: 386, endPoint x: 1242, endPoint y: 389, distance: 26.2
click at [1268, 387] on button "Cartoon ($2)" at bounding box center [1272, 394] width 113 height 32
click at [1176, 393] on button "Grey" at bounding box center [1173, 394] width 57 height 32
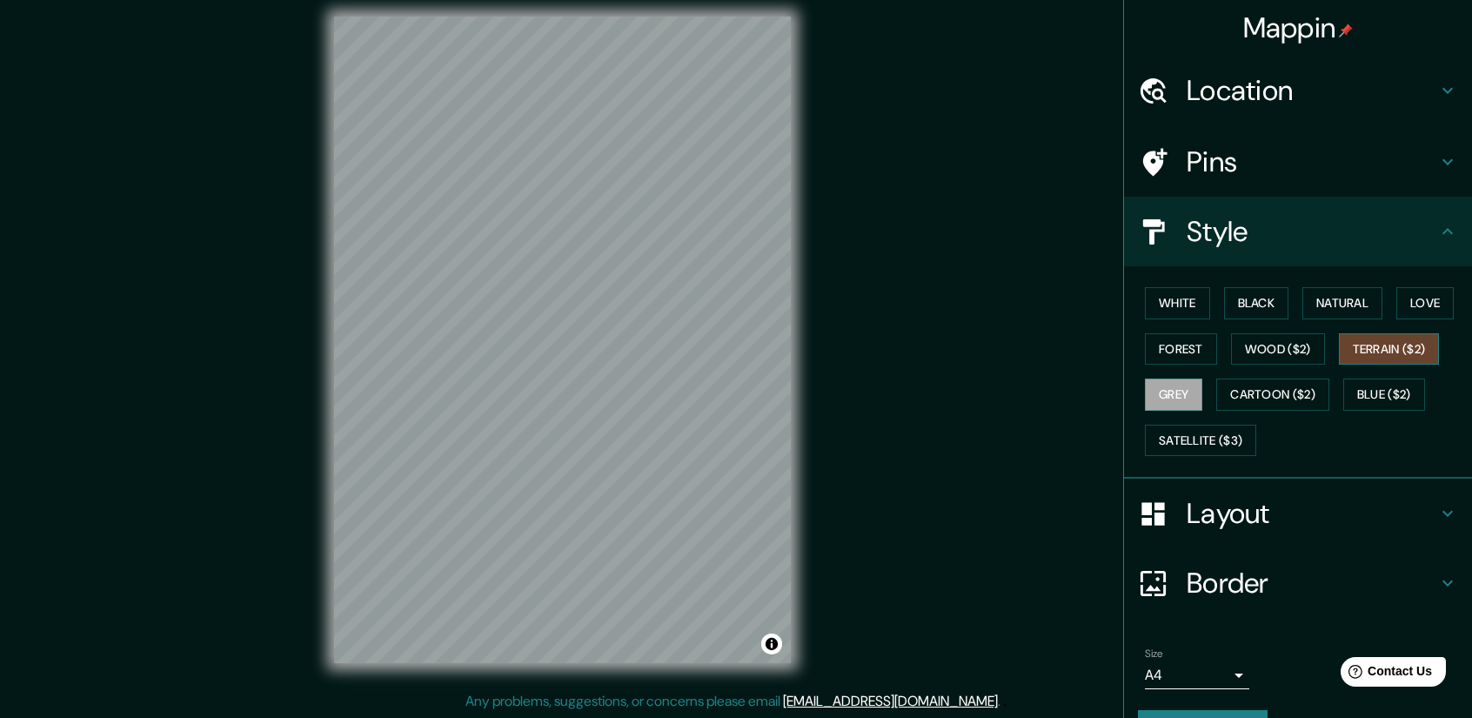
click at [1367, 344] on button "Terrain ($2)" at bounding box center [1389, 349] width 101 height 32
click at [1256, 352] on button "Wood ($2)" at bounding box center [1278, 349] width 94 height 32
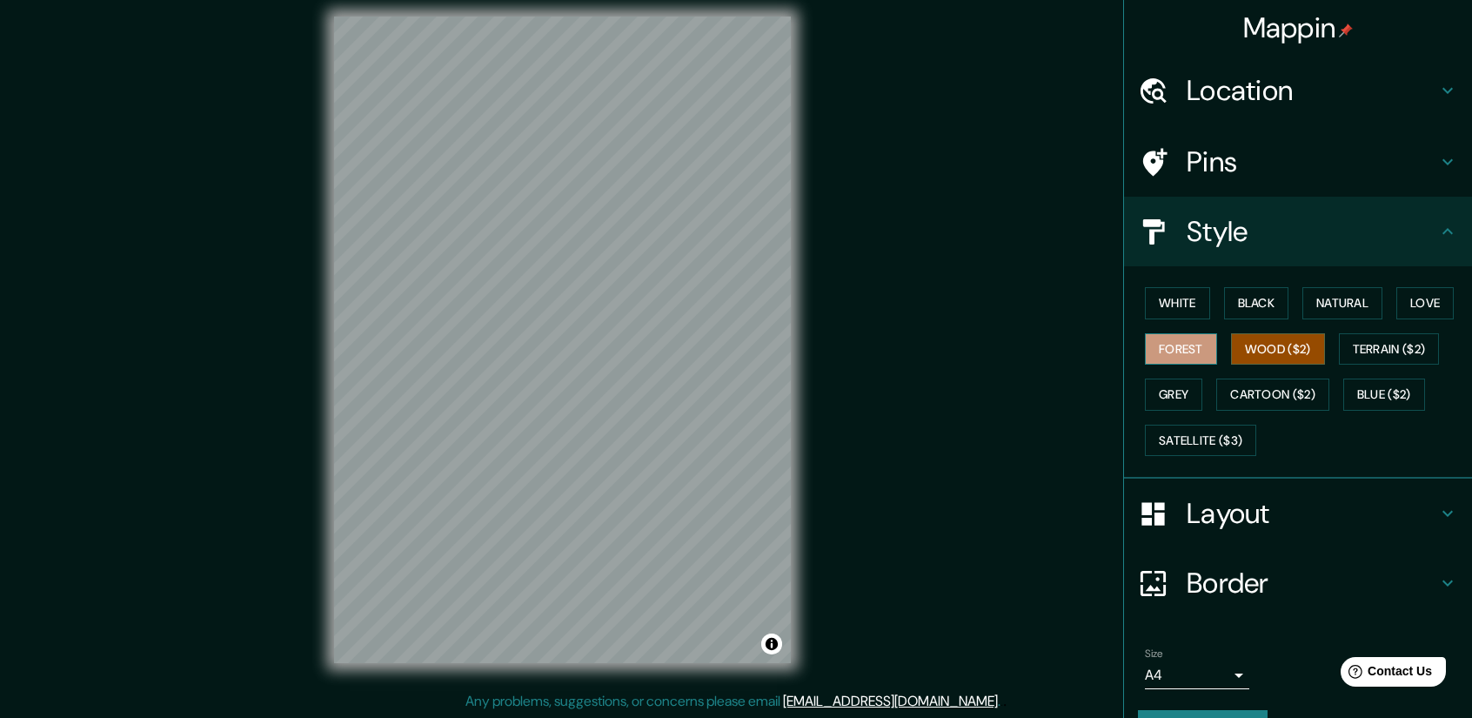
click at [1189, 350] on button "Forest" at bounding box center [1181, 349] width 72 height 32
click at [1396, 304] on button "Love" at bounding box center [1424, 303] width 57 height 32
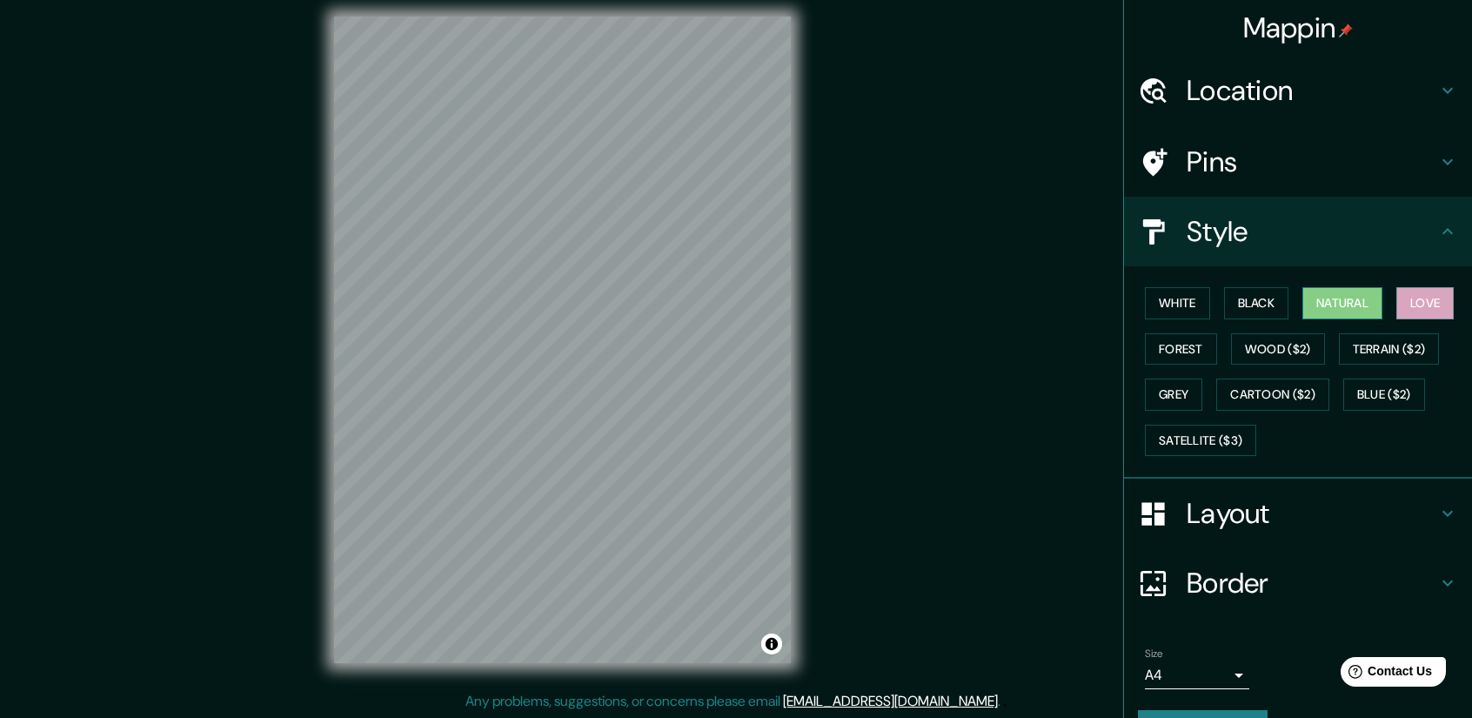
click at [1338, 302] on button "Natural" at bounding box center [1342, 303] width 80 height 32
click at [1253, 304] on button "Black" at bounding box center [1256, 303] width 65 height 32
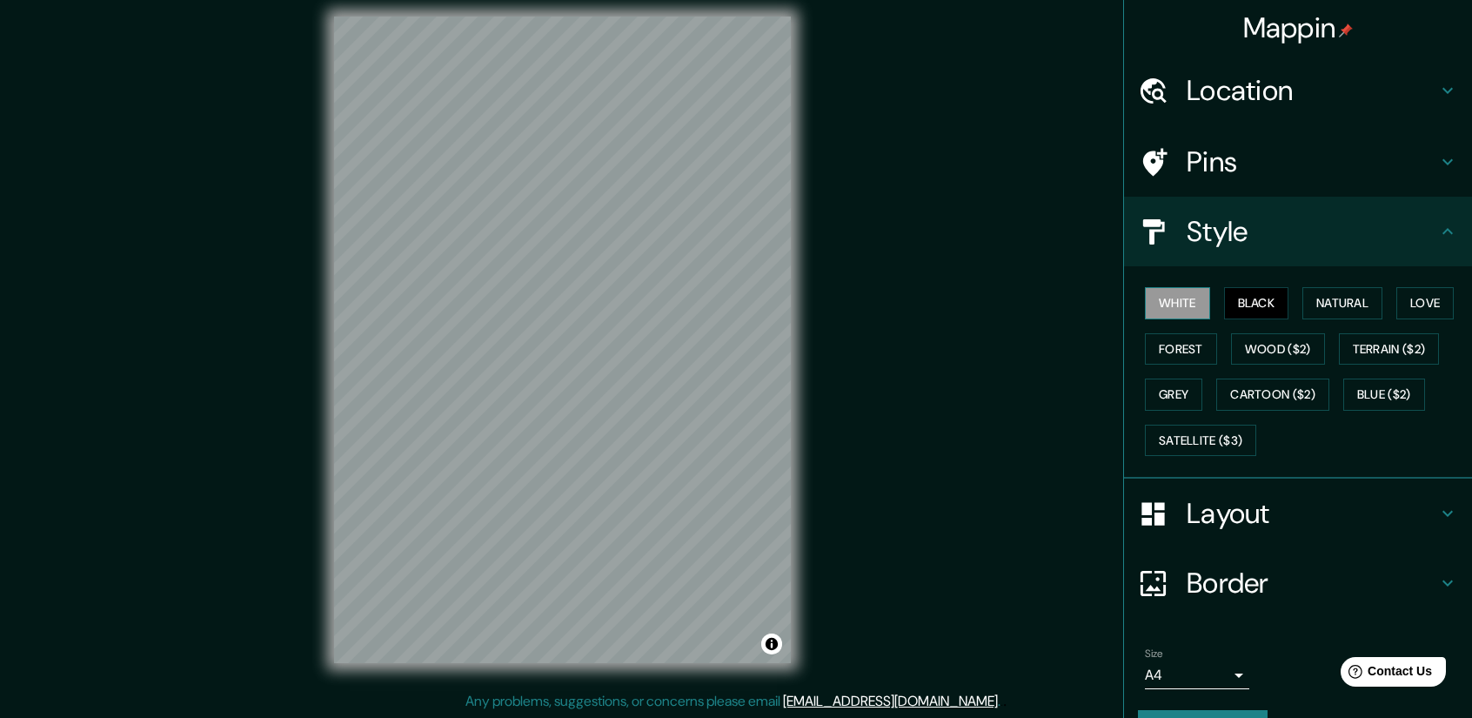
drag, startPoint x: 1200, startPoint y: 311, endPoint x: 1185, endPoint y: 309, distance: 15.8
click at [1198, 311] on div "White Black Natural Love Forest Wood ($2) Terrain ($2) Grey Cartoon ($2) Blue (…" at bounding box center [1305, 371] width 334 height 183
click at [1167, 309] on button "White" at bounding box center [1177, 303] width 65 height 32
click at [1192, 435] on button "Satellite ($3)" at bounding box center [1200, 440] width 111 height 32
click at [1183, 311] on button "White" at bounding box center [1177, 303] width 65 height 32
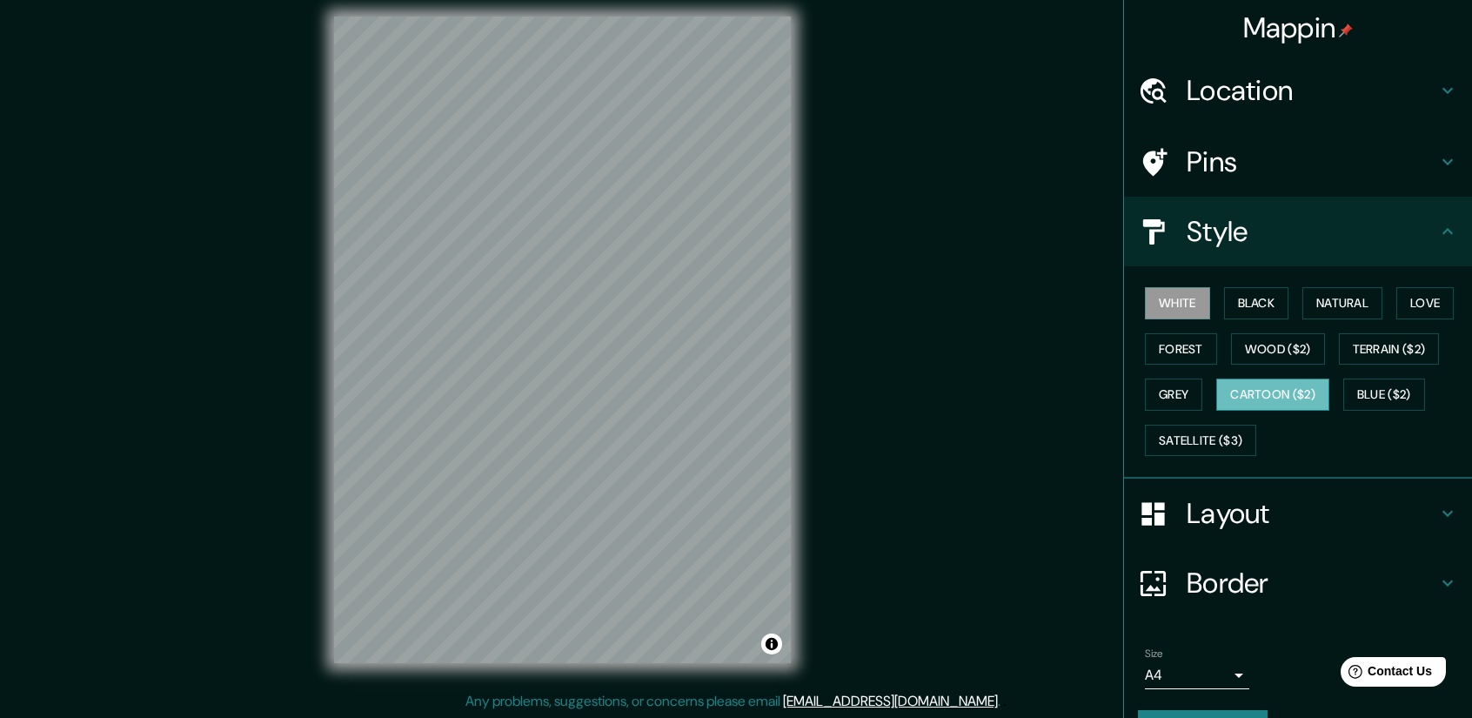
click at [1315, 385] on button "Cartoon ($2)" at bounding box center [1272, 394] width 113 height 32
click at [1375, 386] on button "Blue ($2)" at bounding box center [1384, 394] width 82 height 32
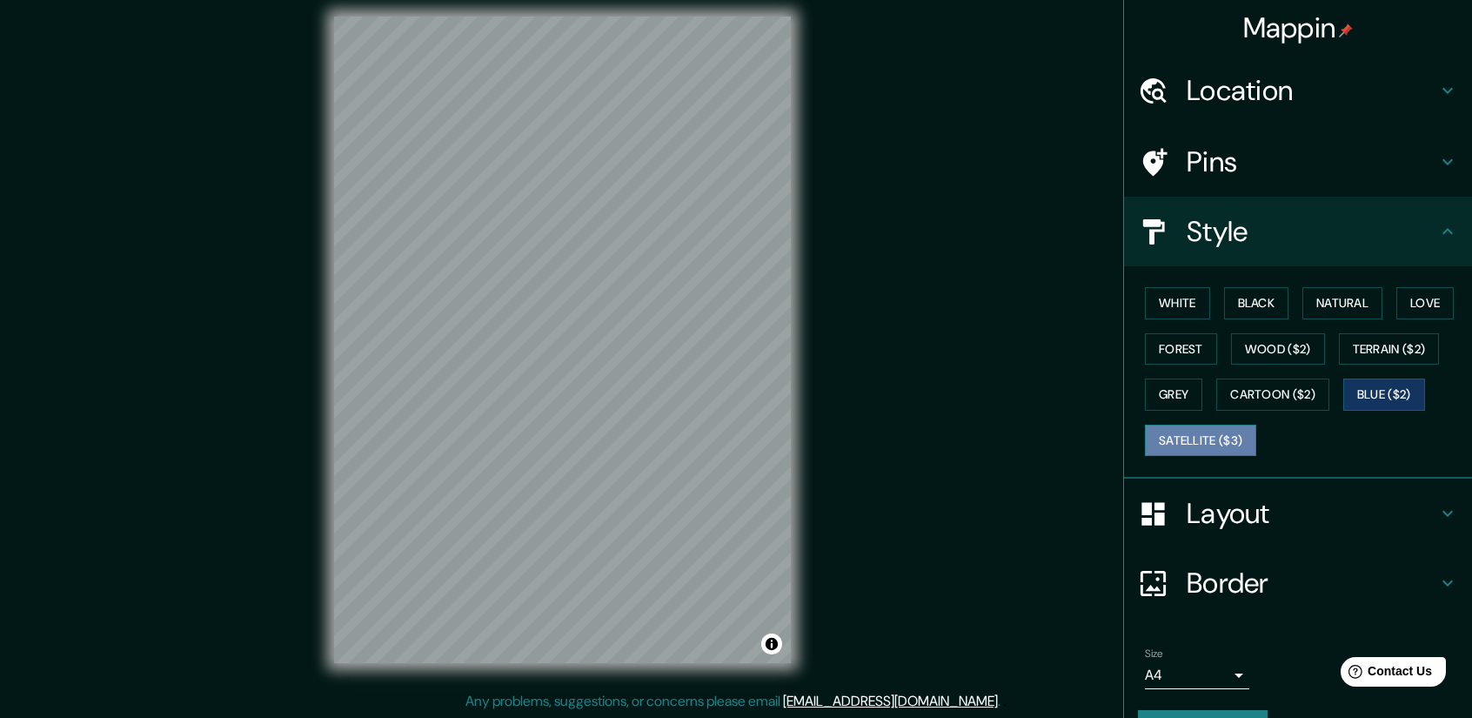
click at [1210, 436] on button "Satellite ($3)" at bounding box center [1200, 440] width 111 height 32
click at [1374, 392] on button "Blue ($2)" at bounding box center [1384, 394] width 82 height 32
click at [1301, 395] on button "Cartoon ($2)" at bounding box center [1272, 394] width 113 height 32
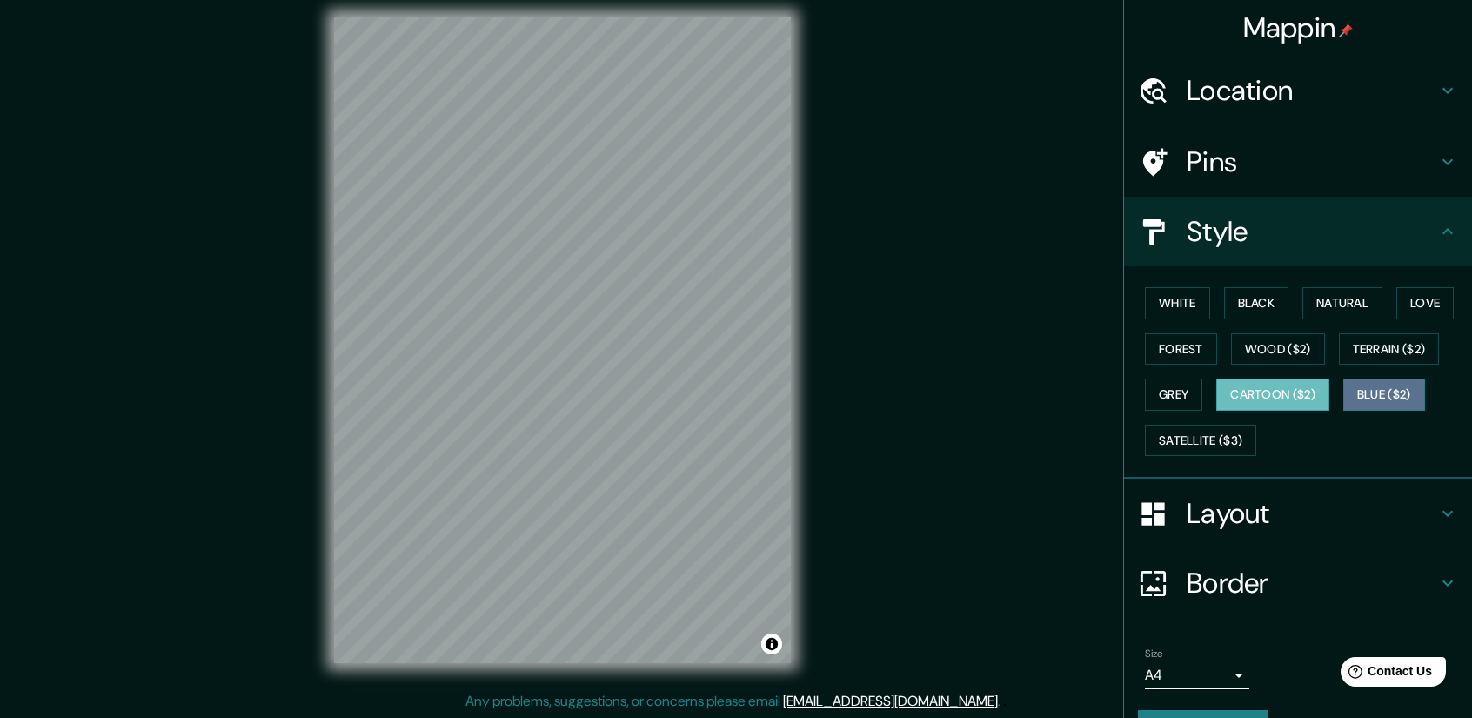
click at [1345, 391] on button "Blue ($2)" at bounding box center [1384, 394] width 82 height 32
click at [1246, 391] on button "Cartoon ($2)" at bounding box center [1272, 394] width 113 height 32
click at [1202, 432] on button "Satellite ($3)" at bounding box center [1200, 440] width 111 height 32
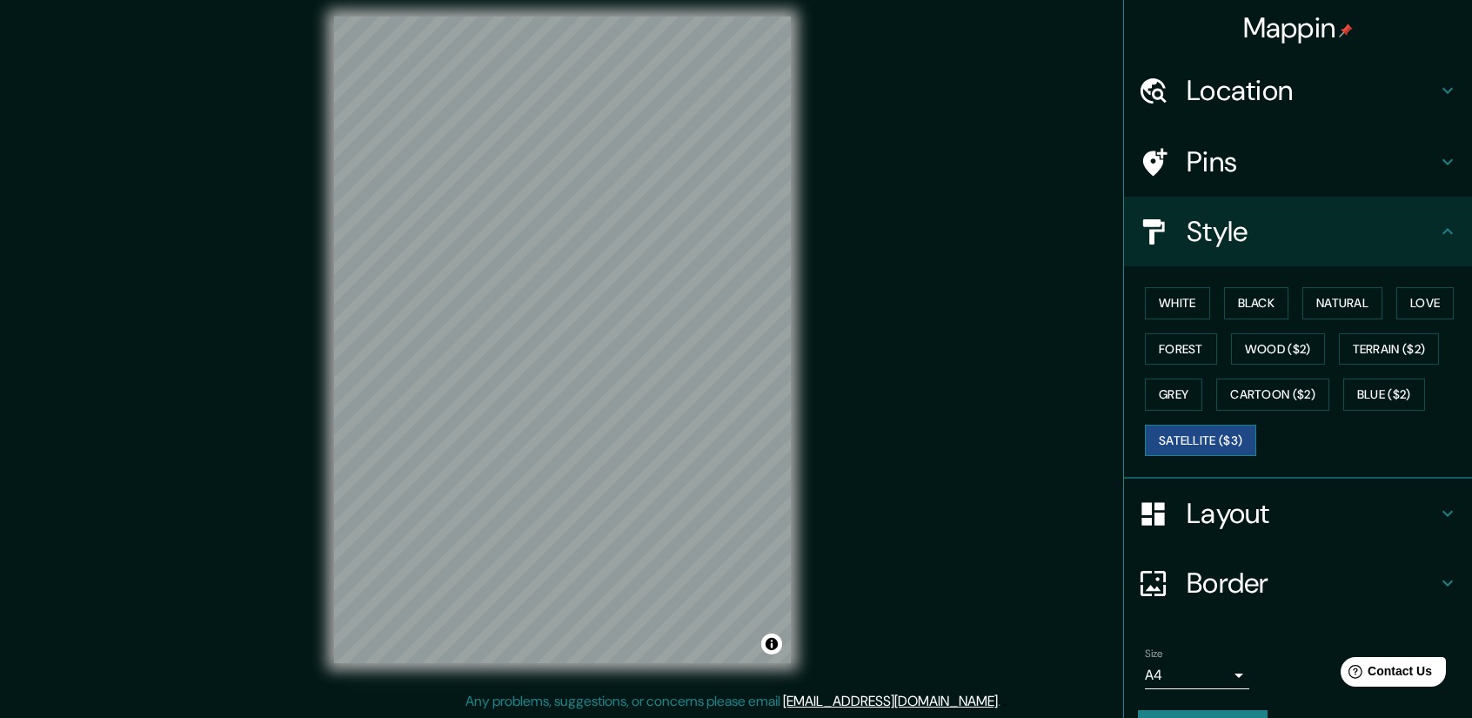
click at [1200, 432] on button "Satellite ($3)" at bounding box center [1200, 440] width 111 height 32
click at [1348, 395] on button "Blue ($2)" at bounding box center [1384, 394] width 82 height 32
click at [1225, 439] on button "Satellite ($3)" at bounding box center [1200, 440] width 111 height 32
